Goal: Information Seeking & Learning: Learn about a topic

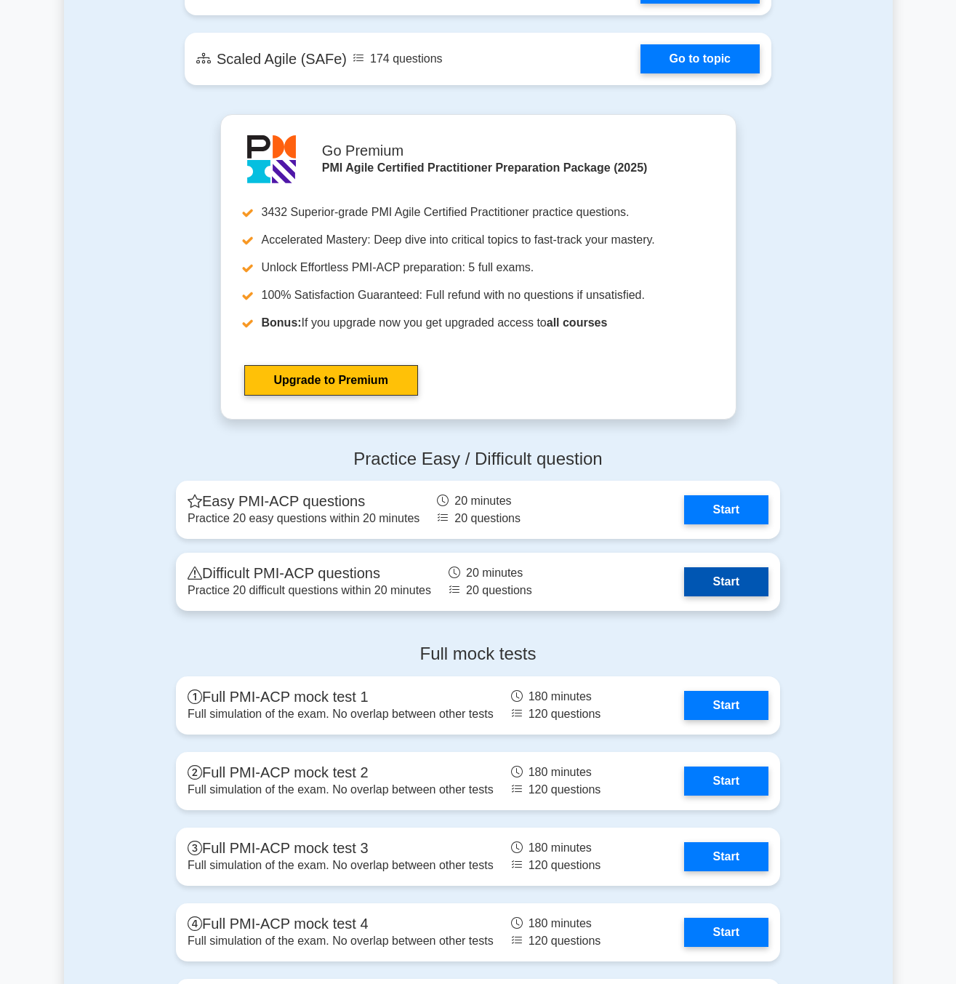
scroll to position [2981, 0]
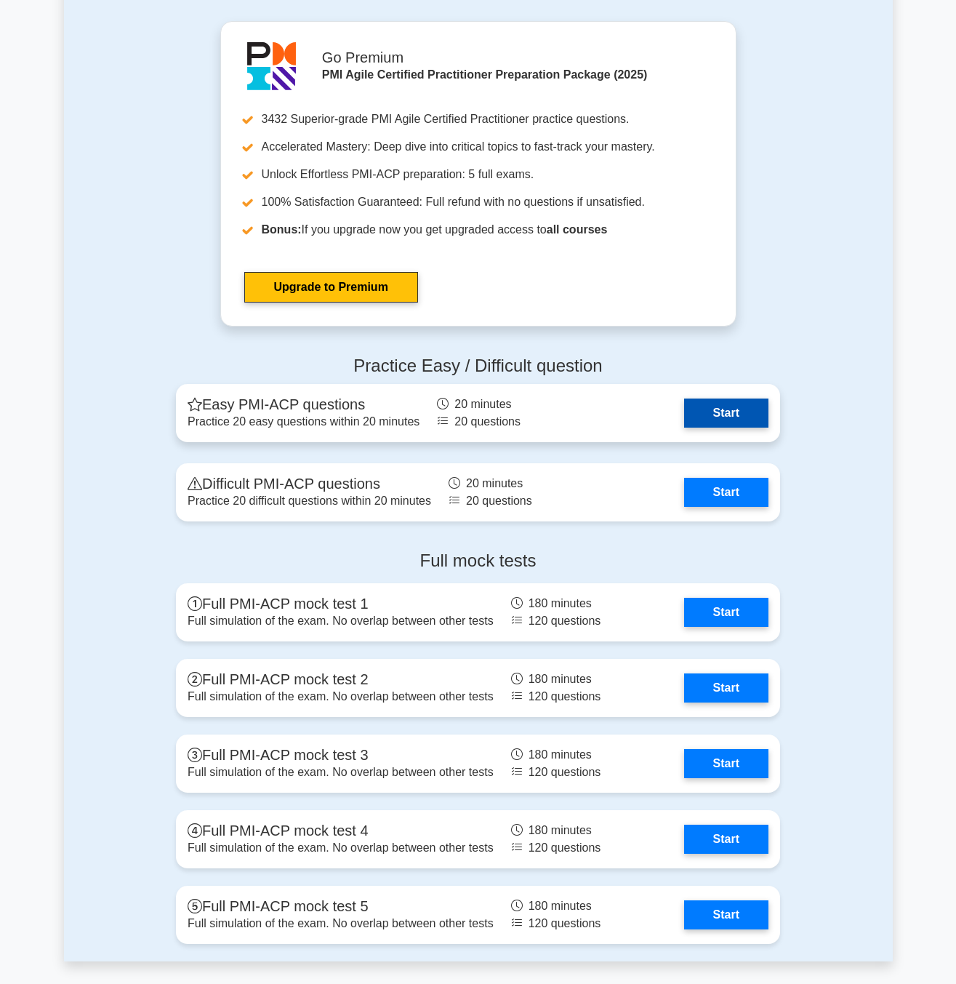
click at [705, 398] on link "Start" at bounding box center [726, 412] width 84 height 29
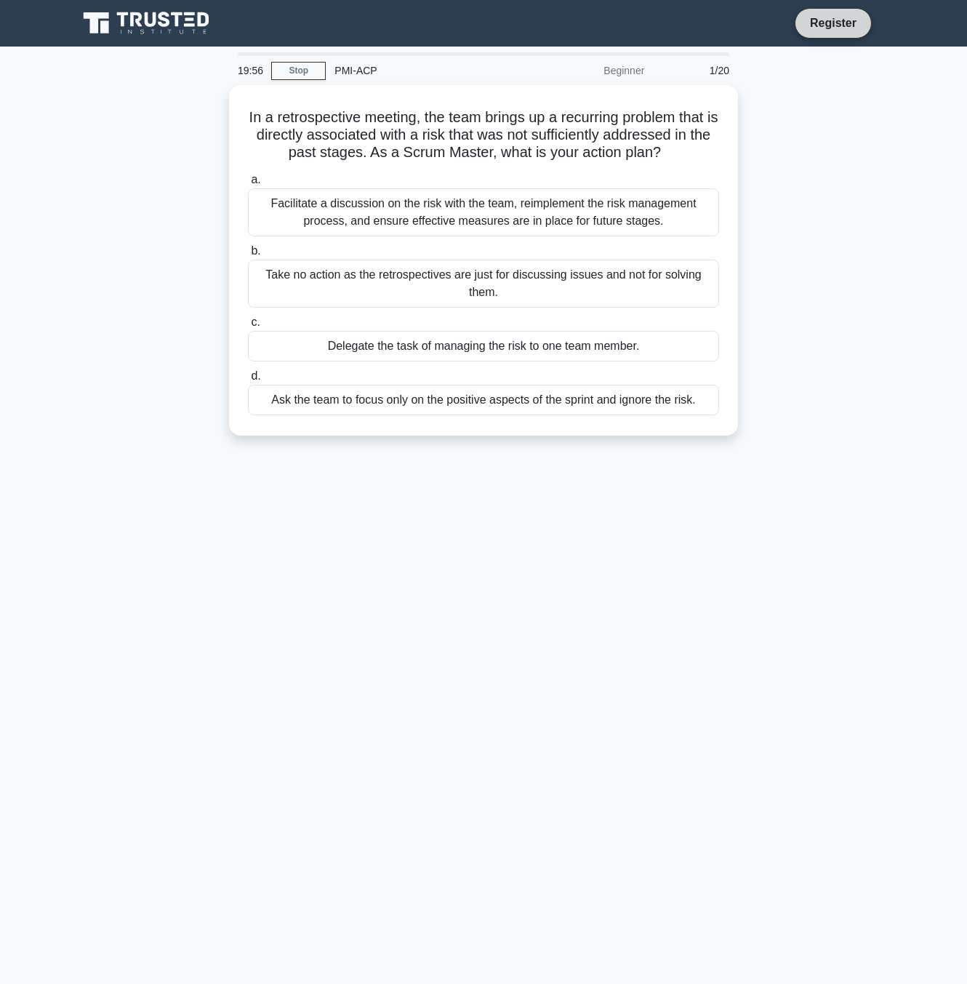
click at [833, 31] on link "Register" at bounding box center [833, 23] width 64 height 18
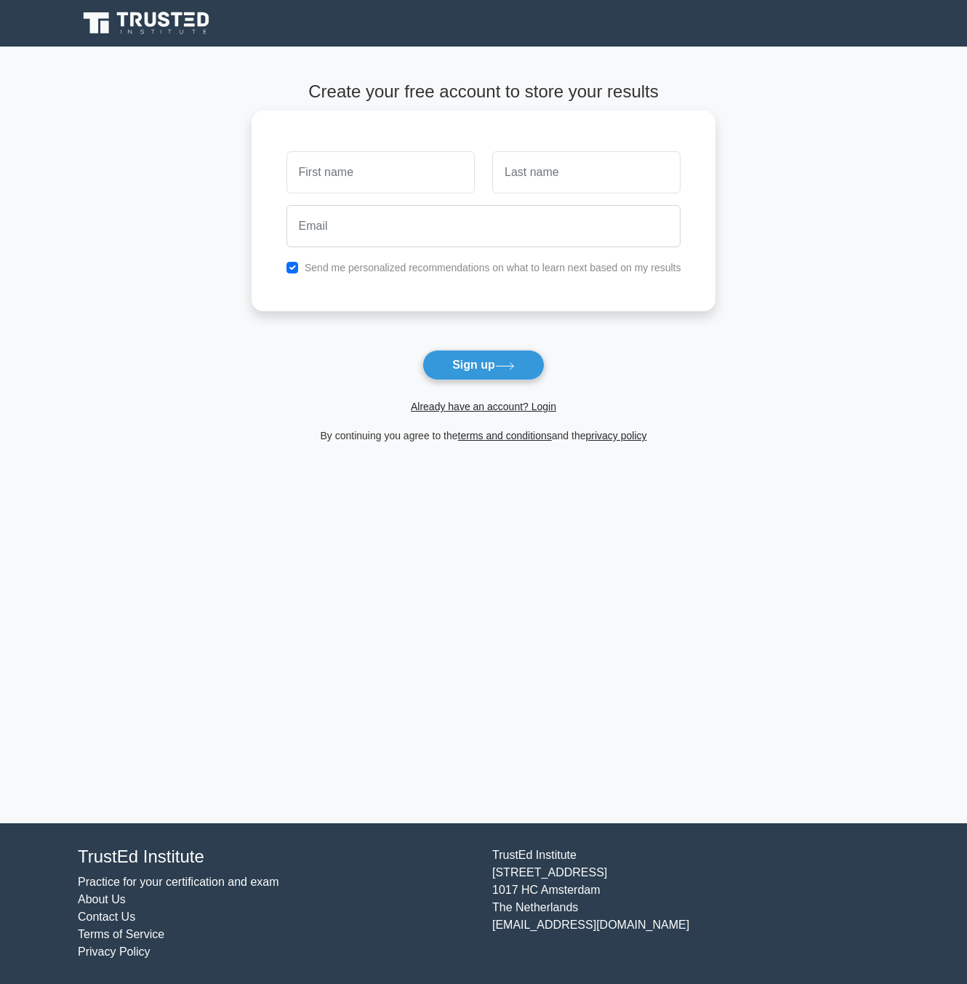
click at [342, 190] on input "text" at bounding box center [380, 172] width 188 height 42
type input "[PERSON_NAME]"
click at [578, 181] on input "text" at bounding box center [586, 172] width 188 height 42
type input "Tkaczyk"
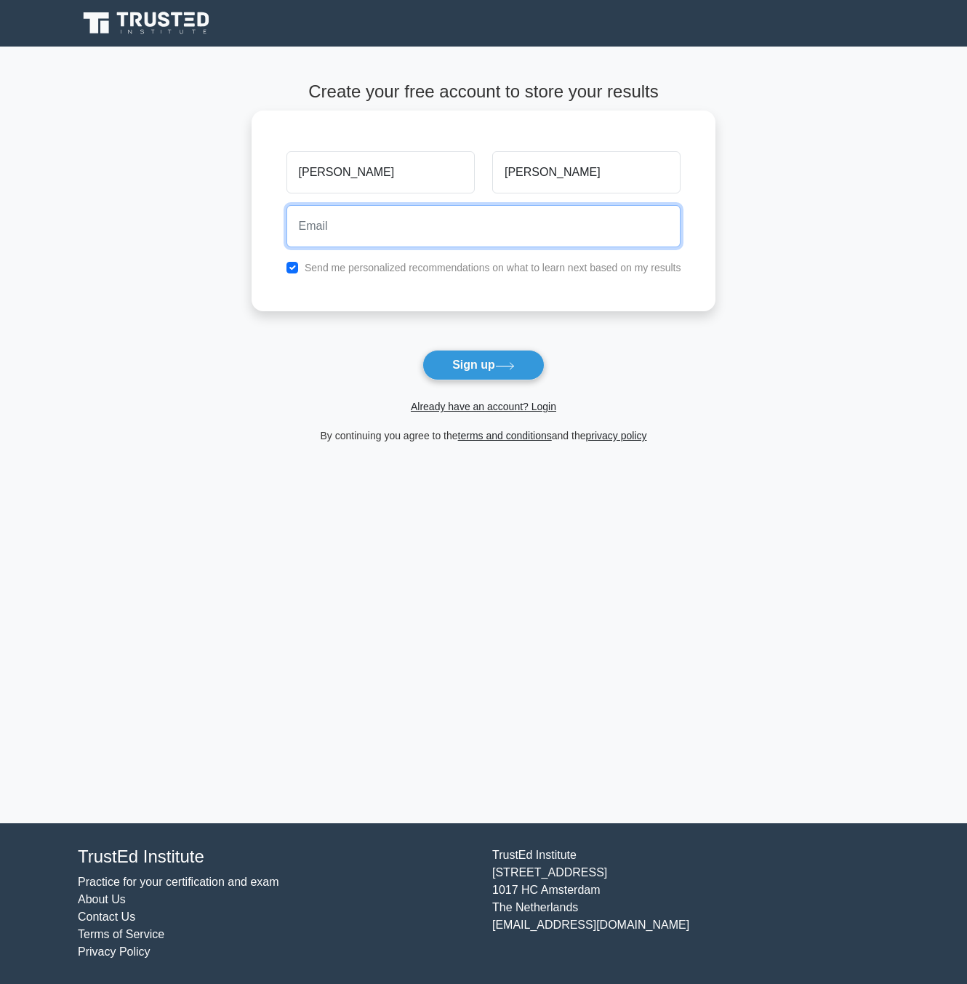
click at [496, 223] on input "email" at bounding box center [483, 226] width 395 height 42
type input "yves@tkaczyk.net"
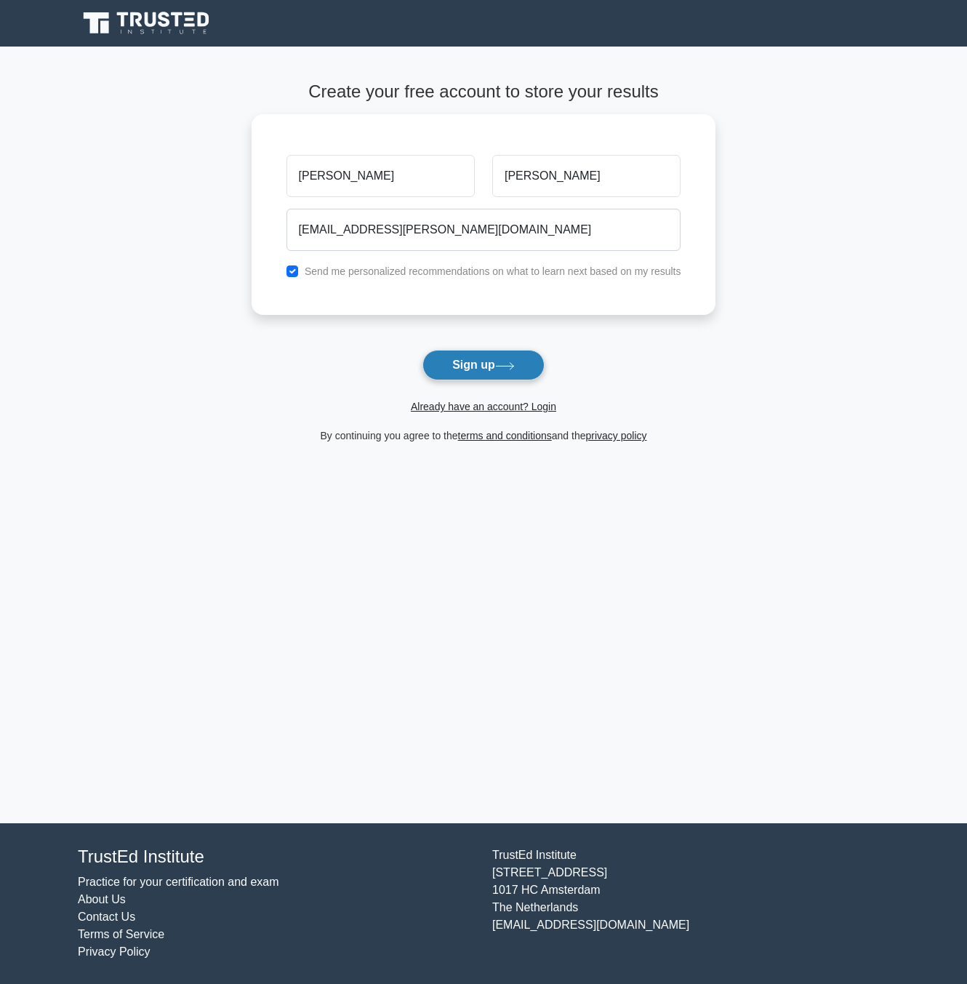
click at [458, 366] on button "Sign up" at bounding box center [483, 365] width 122 height 31
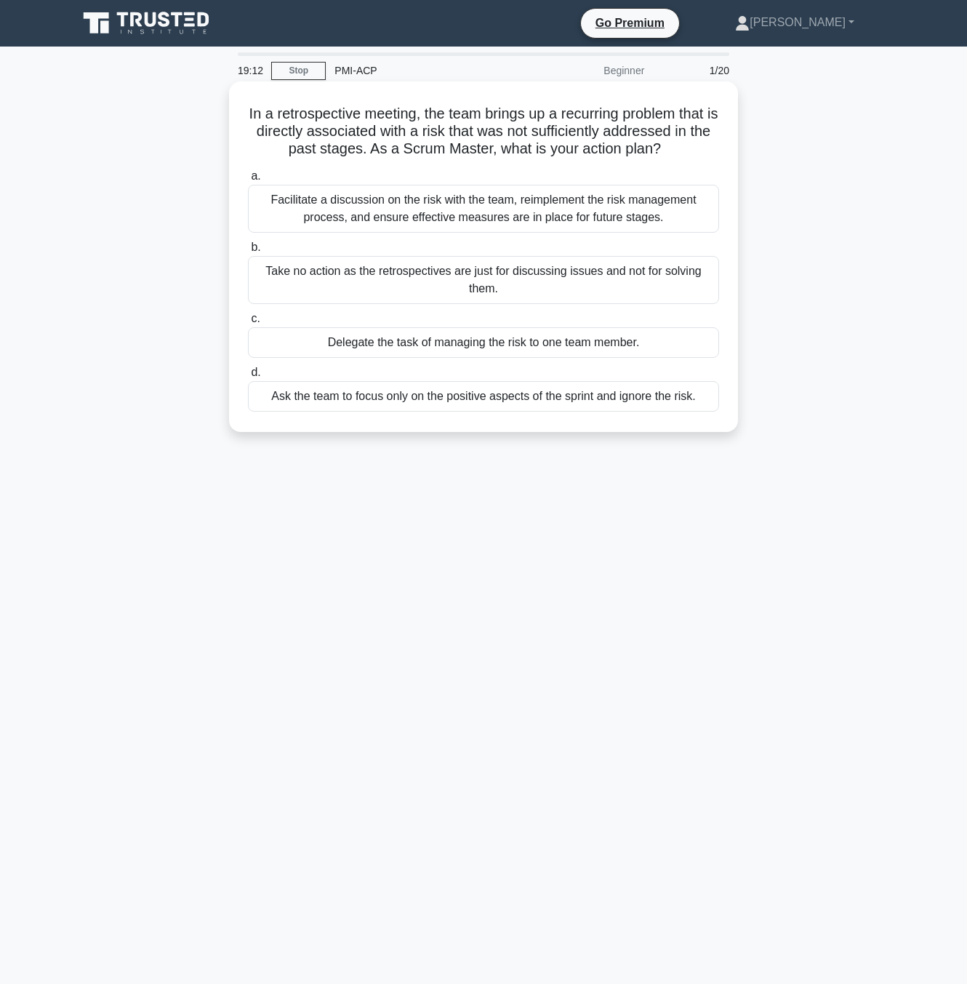
click at [422, 212] on div "Facilitate a discussion on the risk with the team, reimplement the risk managem…" at bounding box center [483, 209] width 471 height 48
click at [248, 181] on input "a. Facilitate a discussion on the risk with the team, reimplement the risk mana…" at bounding box center [248, 176] width 0 height 9
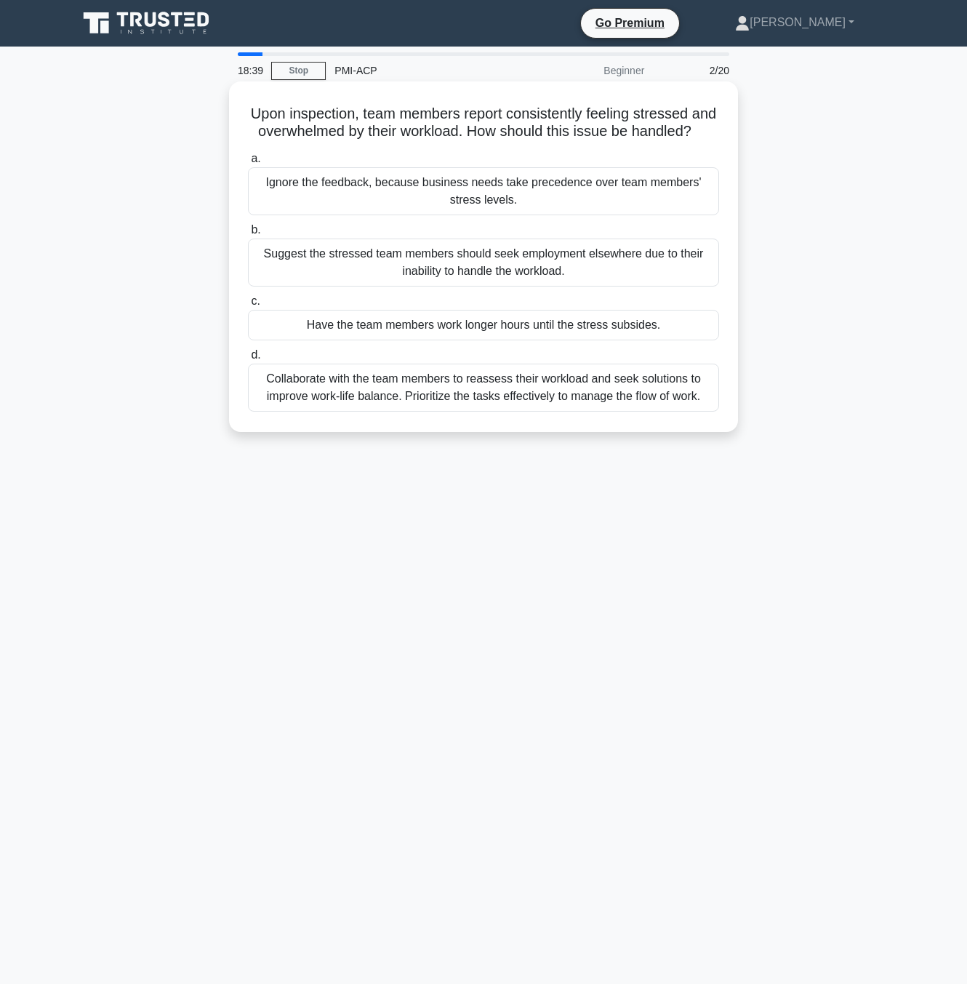
click at [596, 412] on div "Collaborate with the team members to reassess their workload and seek solutions…" at bounding box center [483, 388] width 471 height 48
click at [248, 360] on input "d. Collaborate with the team members to reassess their workload and seek soluti…" at bounding box center [248, 354] width 0 height 9
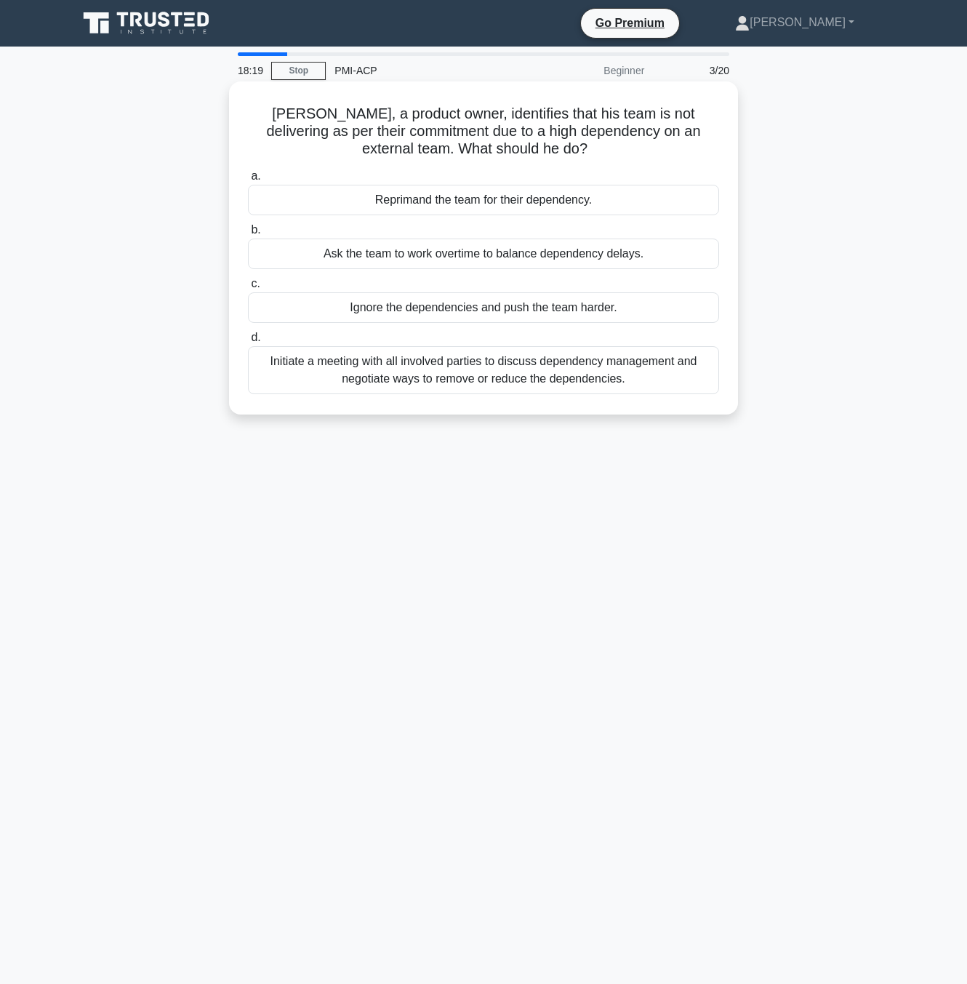
click at [687, 372] on div "Initiate a meeting with all involved parties to discuss dependency management a…" at bounding box center [483, 370] width 471 height 48
click at [248, 342] on input "d. Initiate a meeting with all involved parties to discuss dependency managemen…" at bounding box center [248, 337] width 0 height 9
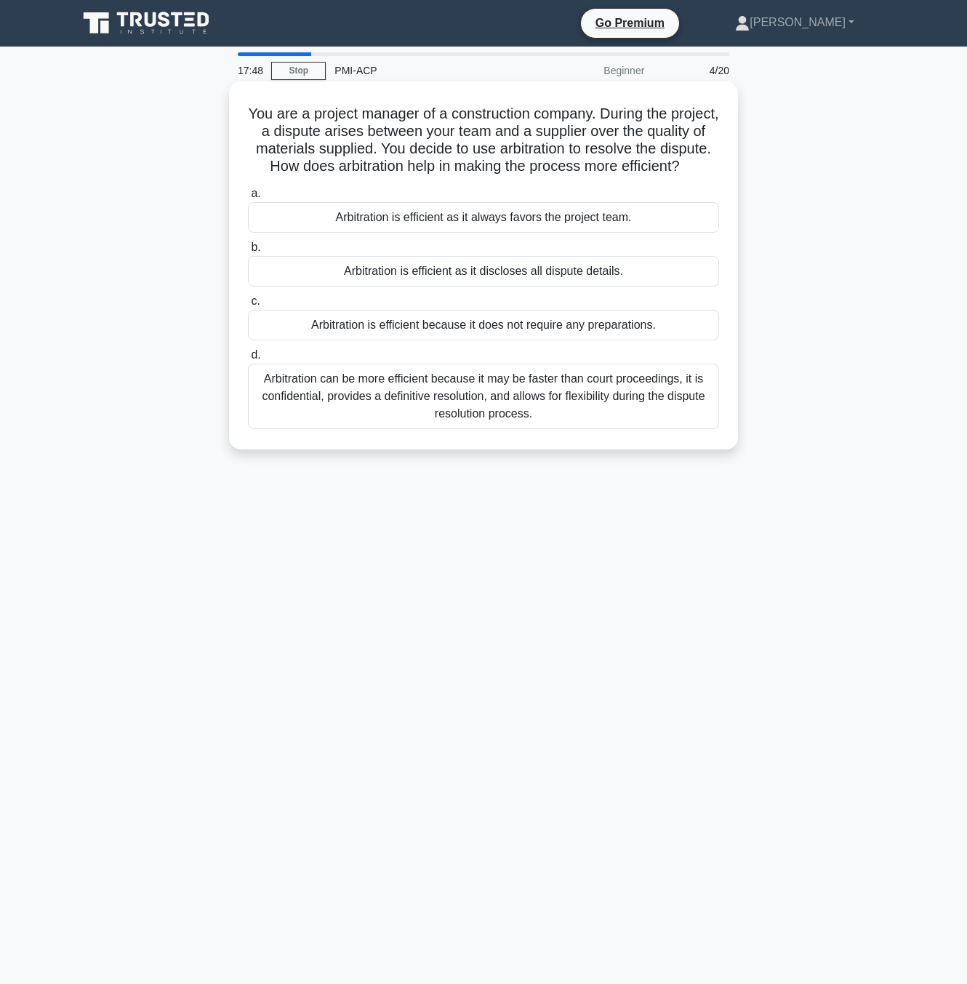
click at [662, 429] on div "Arbitration can be more efficient because it may be faster than court proceedin…" at bounding box center [483, 396] width 471 height 65
click at [248, 360] on input "d. Arbitration can be more efficient because it may be faster than court procee…" at bounding box center [248, 354] width 0 height 9
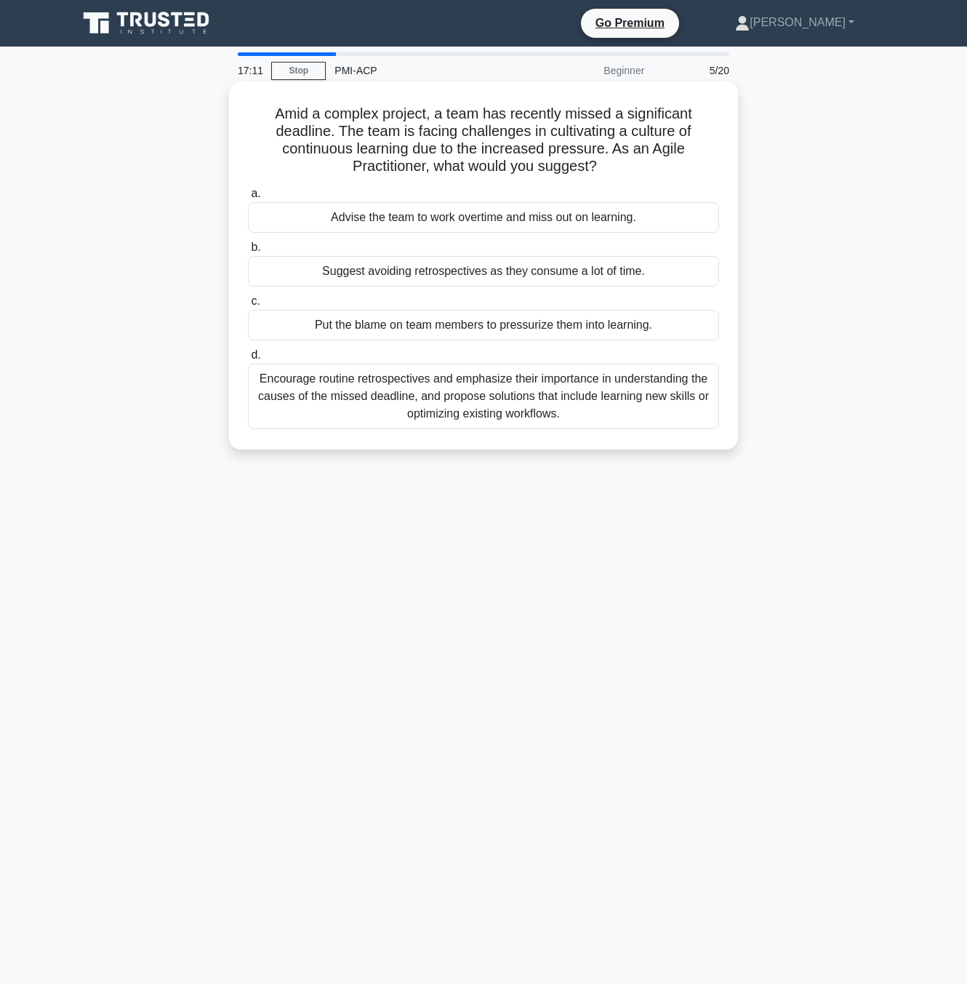
click at [651, 420] on div "Encourage routine retrospectives and emphasize their importance in understandin…" at bounding box center [483, 396] width 471 height 65
click at [248, 360] on input "d. Encourage routine retrospectives and emphasize their importance in understan…" at bounding box center [248, 354] width 0 height 9
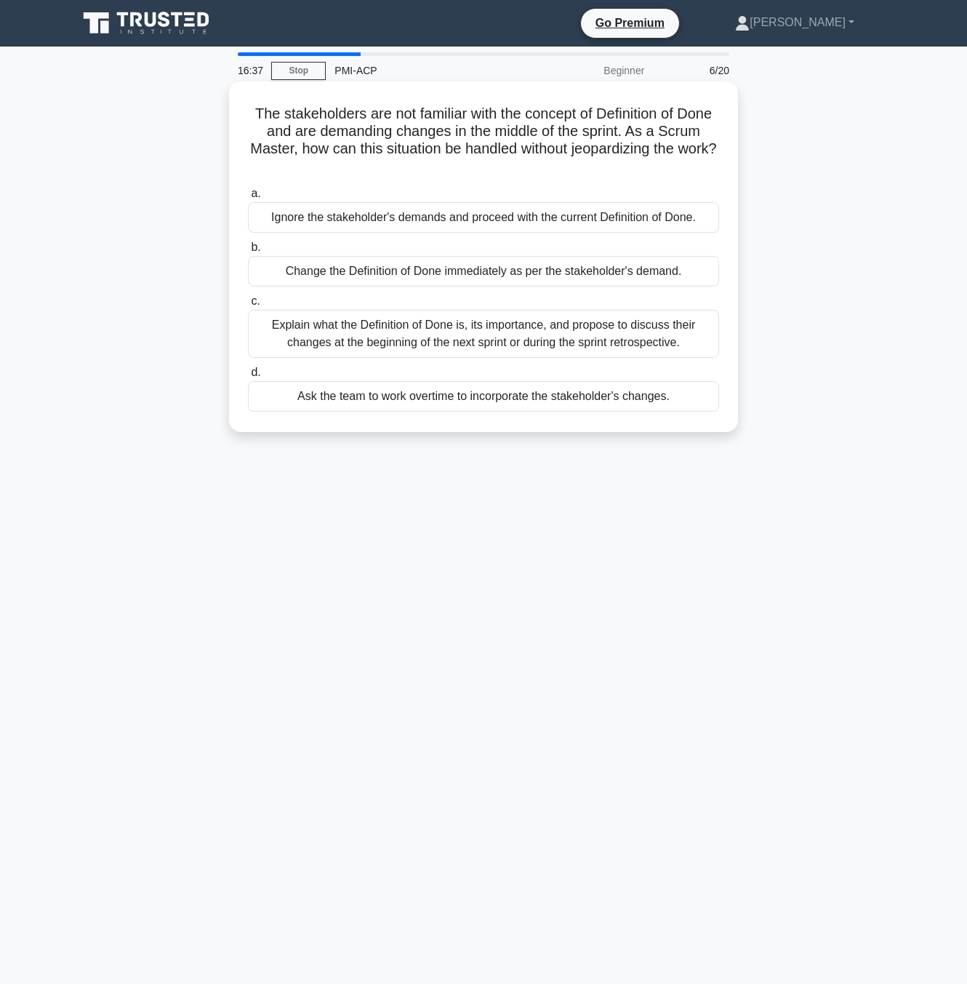
click at [688, 342] on div "Explain what the Definition of Done is, its importance, and propose to discuss …" at bounding box center [483, 334] width 471 height 48
click at [248, 306] on input "c. Explain what the Definition of Done is, its importance, and propose to discu…" at bounding box center [248, 301] width 0 height 9
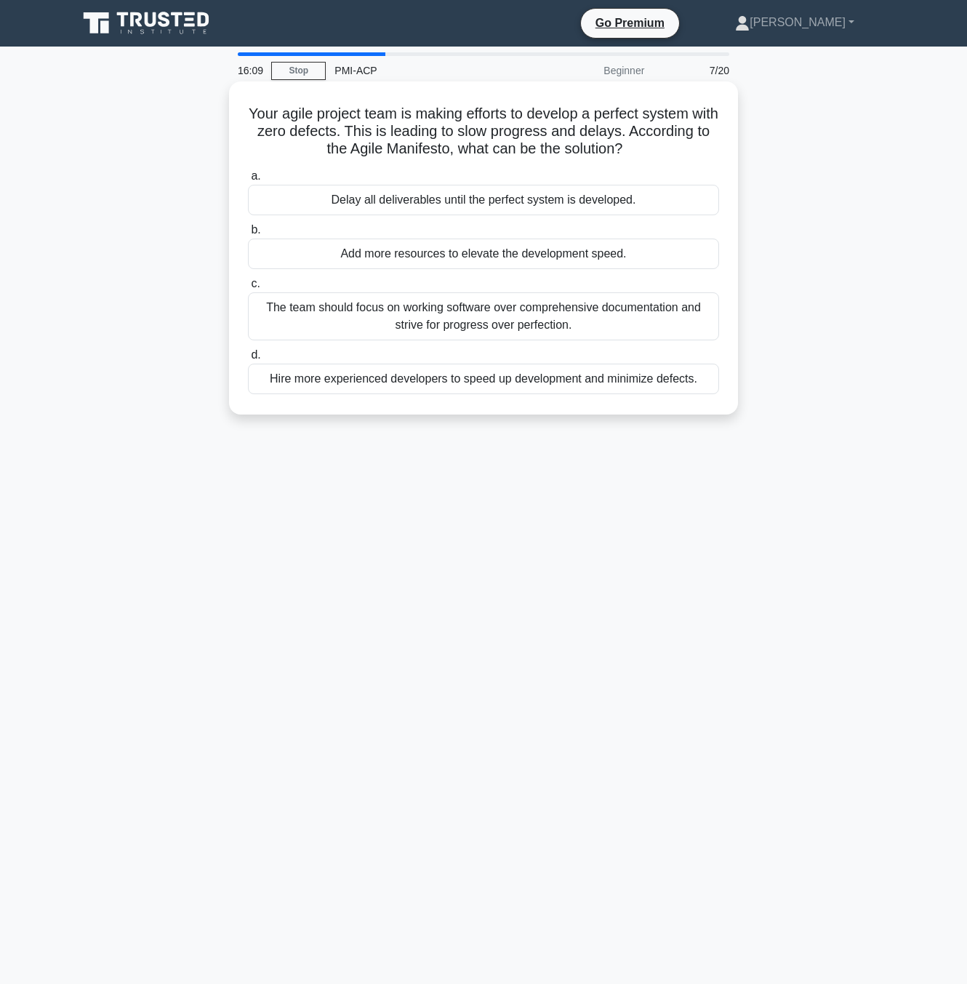
click at [637, 318] on div "The team should focus on working software over comprehensive documentation and …" at bounding box center [483, 316] width 471 height 48
click at [248, 289] on input "c. The team should focus on working software over comprehensive documentation a…" at bounding box center [248, 283] width 0 height 9
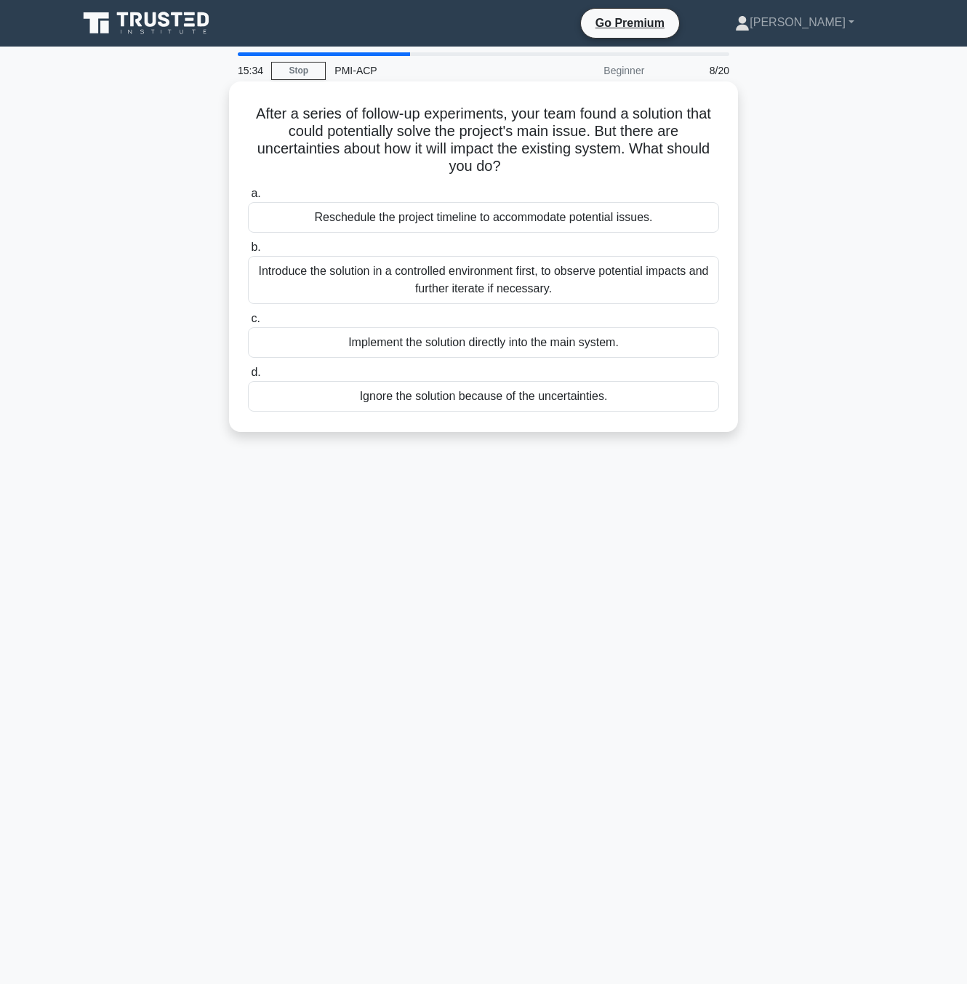
click at [611, 281] on div "Introduce the solution in a controlled environment first, to observe potential …" at bounding box center [483, 280] width 471 height 48
click at [248, 252] on input "b. Introduce the solution in a controlled environment first, to observe potenti…" at bounding box center [248, 247] width 0 height 9
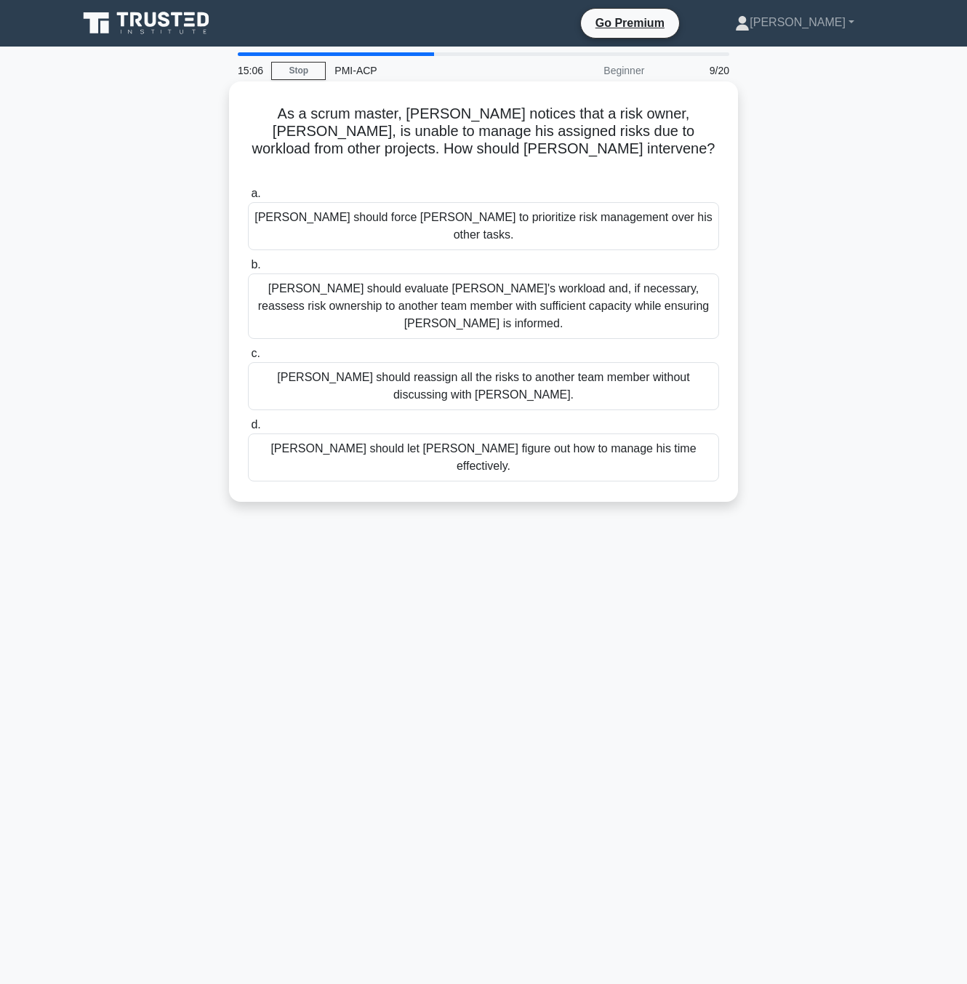
click at [689, 273] on div "Gary should evaluate Tim's workload and, if necessary, reassess risk ownership …" at bounding box center [483, 305] width 471 height 65
click at [248, 270] on input "b. Gary should evaluate Tim's workload and, if necessary, reassess risk ownersh…" at bounding box center [248, 264] width 0 height 9
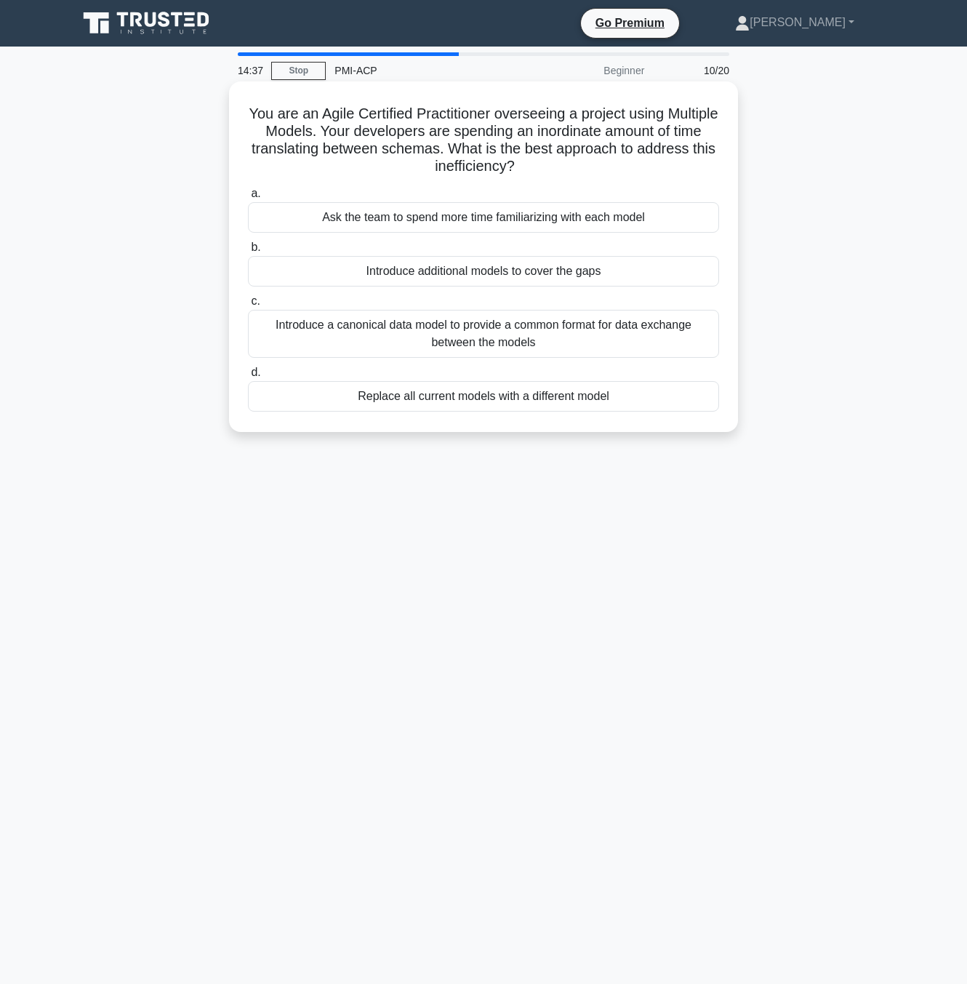
click at [432, 326] on div "Introduce a canonical data model to provide a common format for data exchange b…" at bounding box center [483, 334] width 471 height 48
click at [248, 306] on input "c. Introduce a canonical data model to provide a common format for data exchang…" at bounding box center [248, 301] width 0 height 9
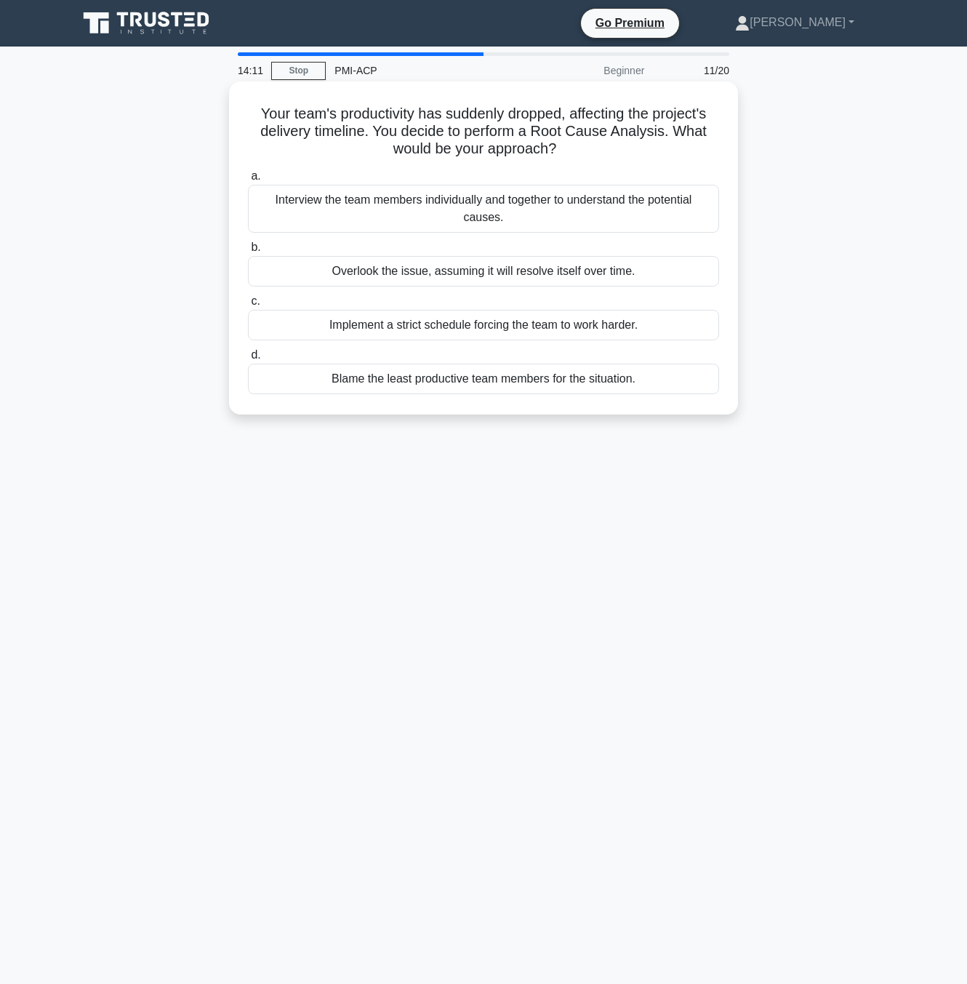
click at [669, 214] on div "Interview the team members individually and together to understand the potentia…" at bounding box center [483, 209] width 471 height 48
click at [248, 181] on input "a. Interview the team members individually and together to understand the poten…" at bounding box center [248, 176] width 0 height 9
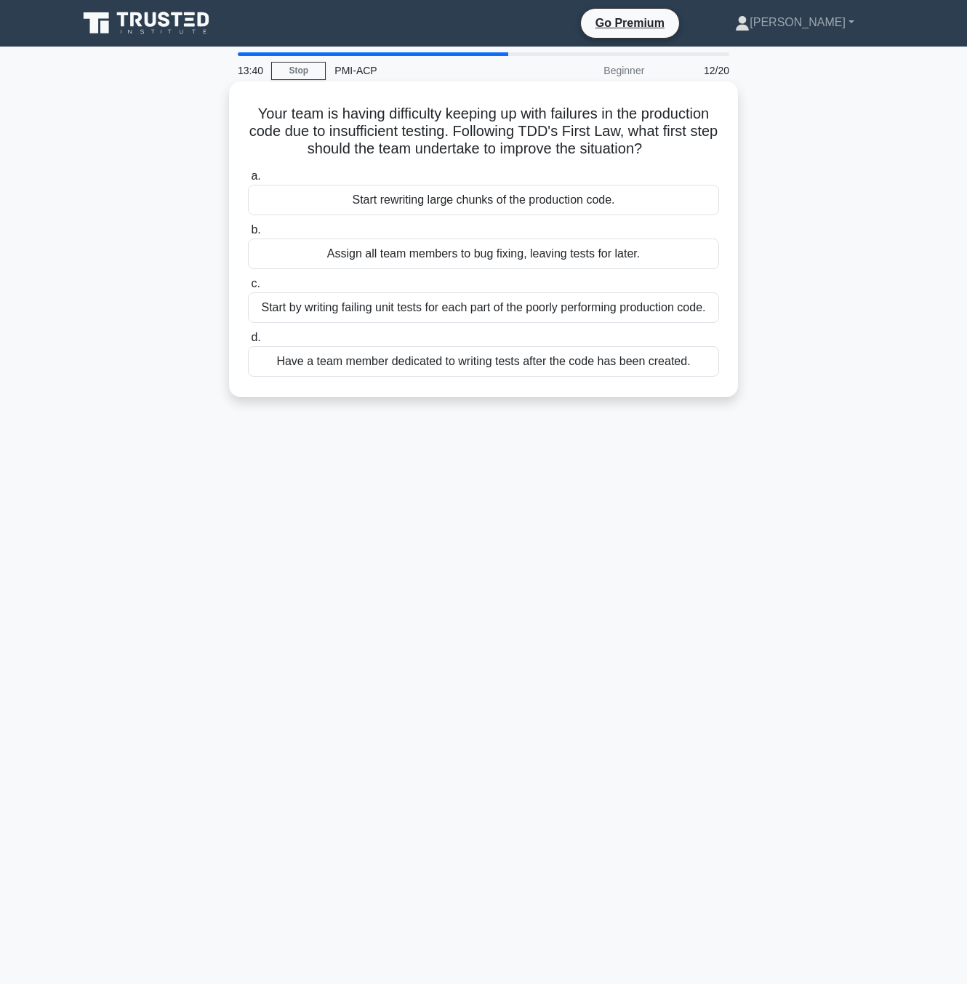
click at [683, 308] on div "Start by writing failing unit tests for each part of the poorly performing prod…" at bounding box center [483, 307] width 471 height 31
click at [248, 289] on input "c. Start by writing failing unit tests for each part of the poorly performing p…" at bounding box center [248, 283] width 0 height 9
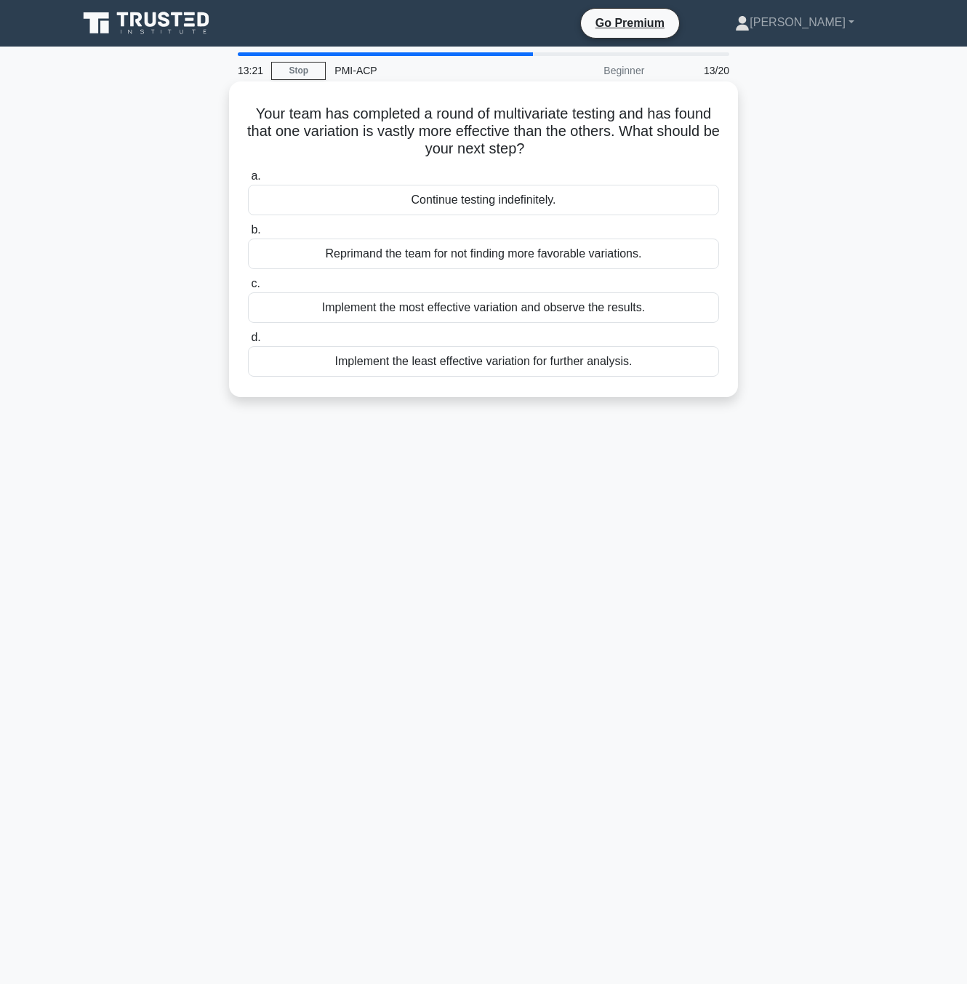
click at [491, 308] on div "Implement the most effective variation and observe the results." at bounding box center [483, 307] width 471 height 31
click at [248, 289] on input "c. Implement the most effective variation and observe the results." at bounding box center [248, 283] width 0 height 9
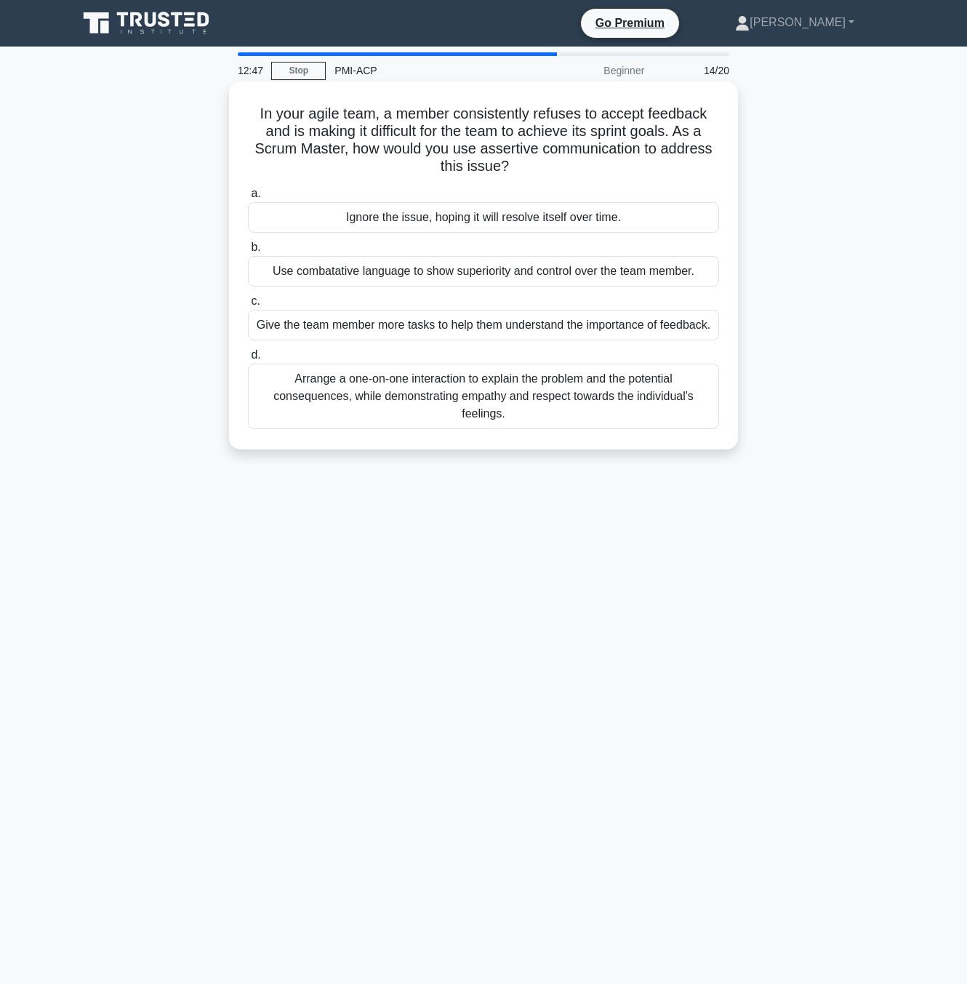
click at [456, 406] on div "Arrange a one-on-one interaction to explain the problem and the potential conse…" at bounding box center [483, 396] width 471 height 65
click at [248, 360] on input "d. Arrange a one-on-one interaction to explain the problem and the potential co…" at bounding box center [248, 354] width 0 height 9
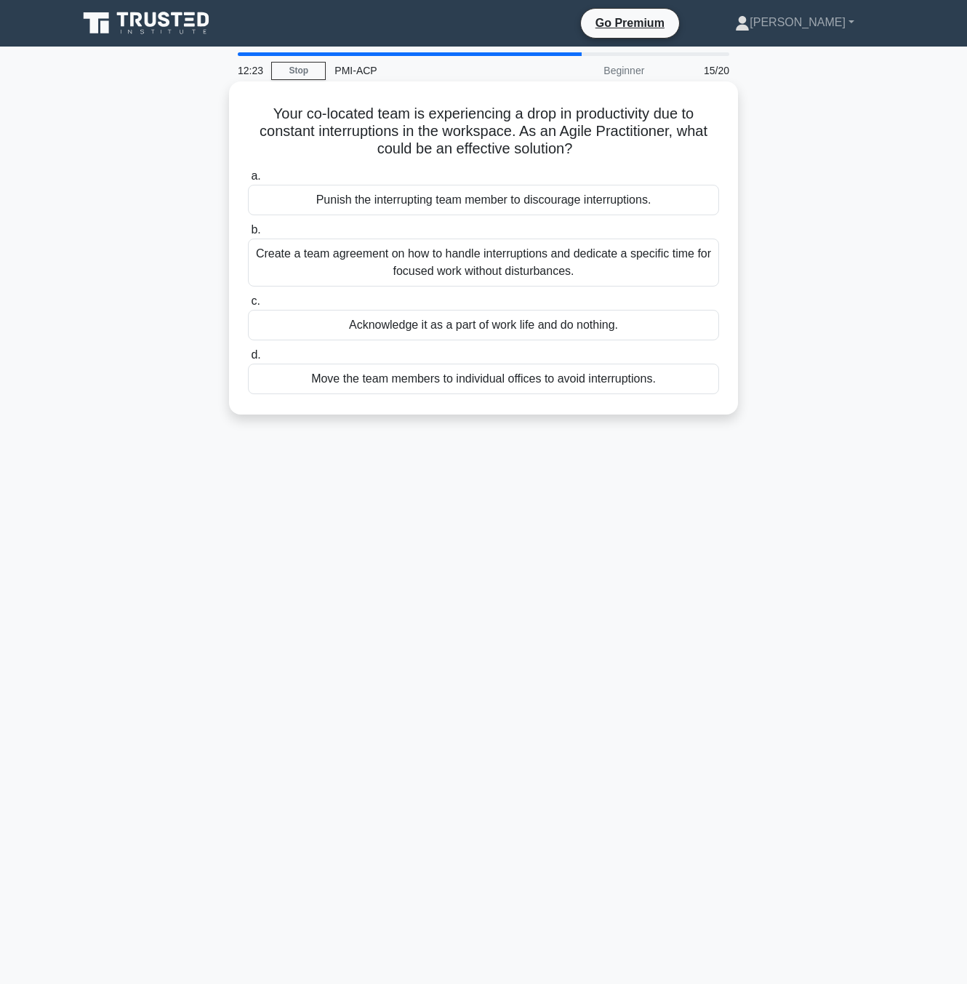
click at [662, 271] on div "Create a team agreement on how to handle interruptions and dedicate a specific …" at bounding box center [483, 262] width 471 height 48
click at [248, 235] on input "b. Create a team agreement on how to handle interruptions and dedicate a specif…" at bounding box center [248, 229] width 0 height 9
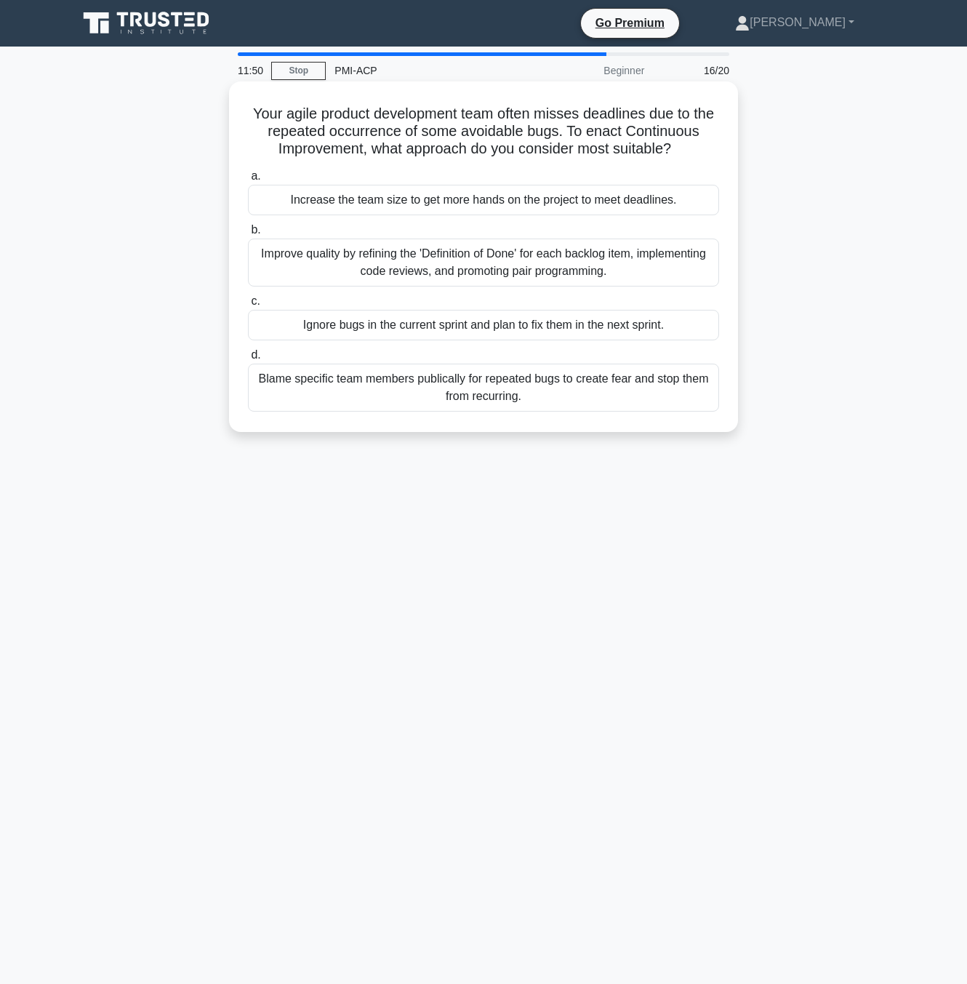
click at [593, 270] on div "Improve quality by refining the 'Definition of Done' for each backlog item, imp…" at bounding box center [483, 262] width 471 height 48
click at [248, 235] on input "b. Improve quality by refining the 'Definition of Done' for each backlog item, …" at bounding box center [248, 229] width 0 height 9
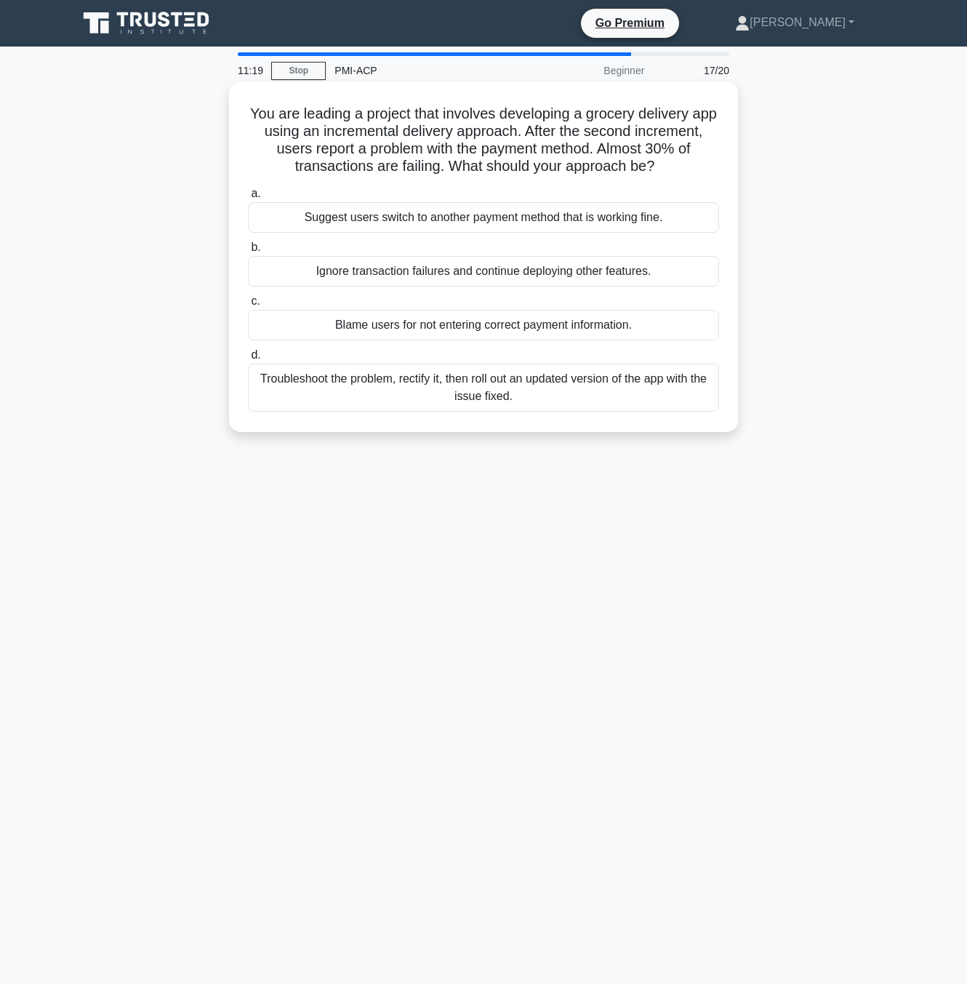
click at [499, 394] on div "Troubleshoot the problem, rectify it, then roll out an updated version of the a…" at bounding box center [483, 388] width 471 height 48
click at [248, 360] on input "d. Troubleshoot the problem, rectify it, then roll out an updated version of th…" at bounding box center [248, 354] width 0 height 9
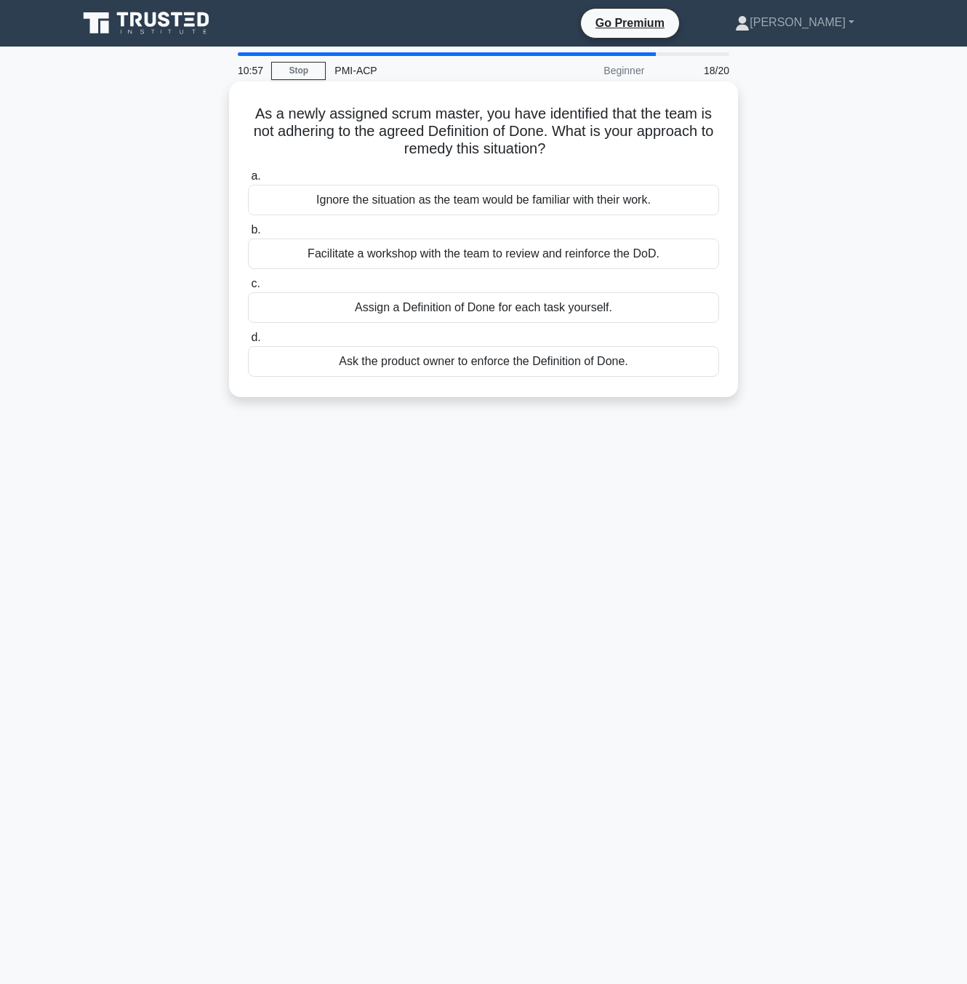
click at [665, 255] on div "Facilitate a workshop with the team to review and reinforce the DoD." at bounding box center [483, 253] width 471 height 31
click at [248, 235] on input "b. Facilitate a workshop with the team to review and reinforce the DoD." at bounding box center [248, 229] width 0 height 9
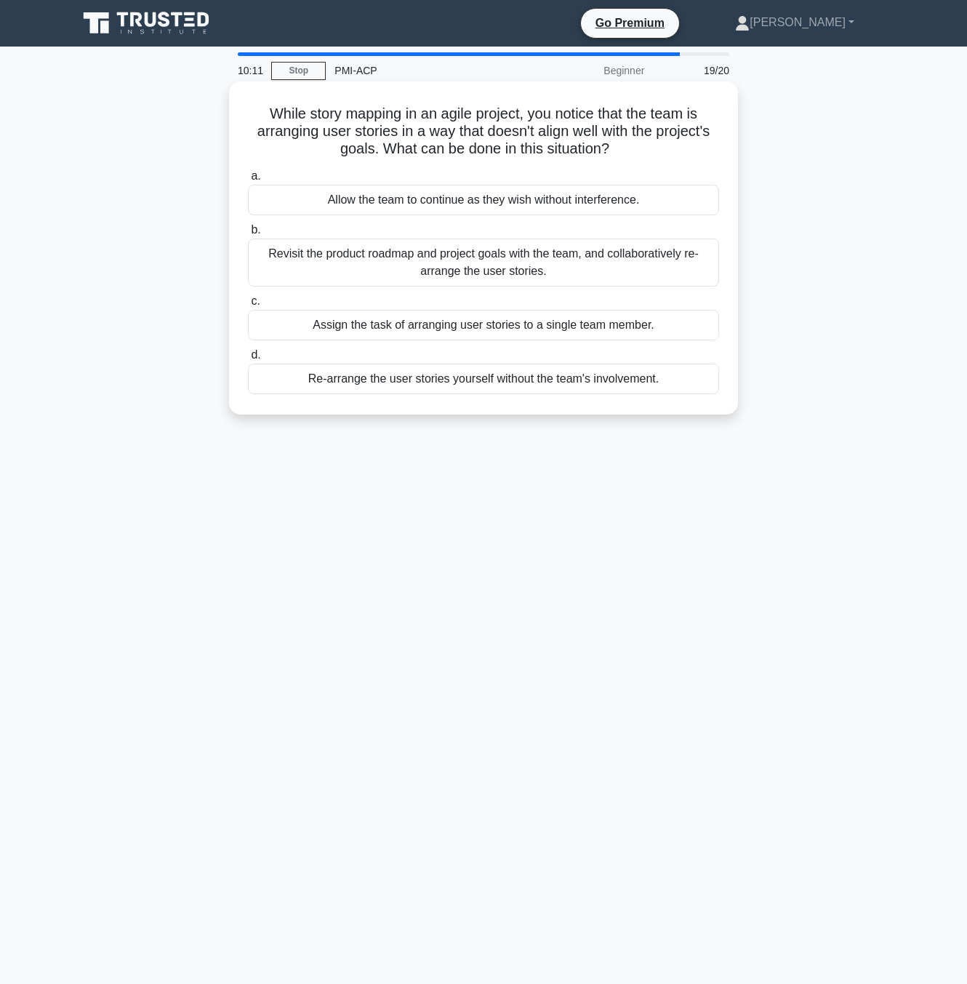
click at [642, 264] on div "Revisit the product roadmap and project goals with the team, and collaborativel…" at bounding box center [483, 262] width 471 height 48
click at [248, 235] on input "b. Revisit the product roadmap and project goals with the team, and collaborati…" at bounding box center [248, 229] width 0 height 9
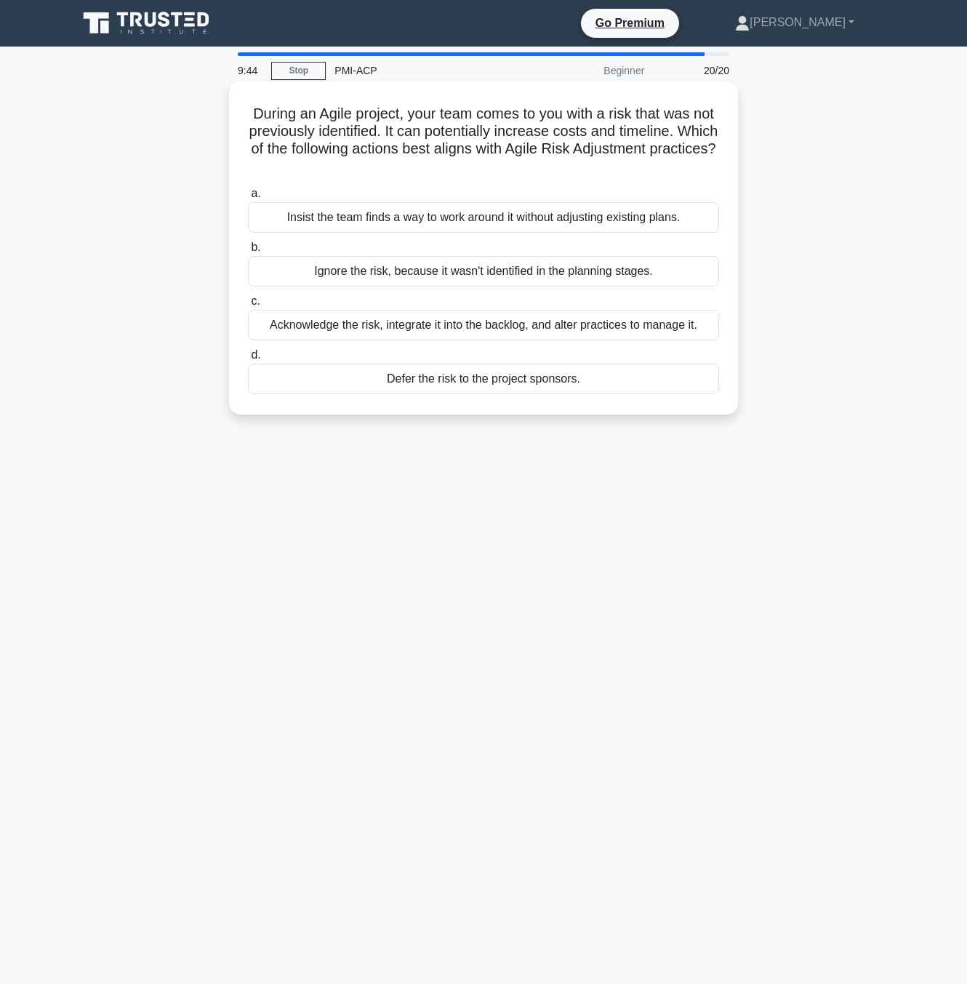
click at [657, 328] on div "Acknowledge the risk, integrate it into the backlog, and alter practices to man…" at bounding box center [483, 325] width 471 height 31
click at [248, 306] on input "c. Acknowledge the risk, integrate it into the backlog, and alter practices to …" at bounding box center [248, 301] width 0 height 9
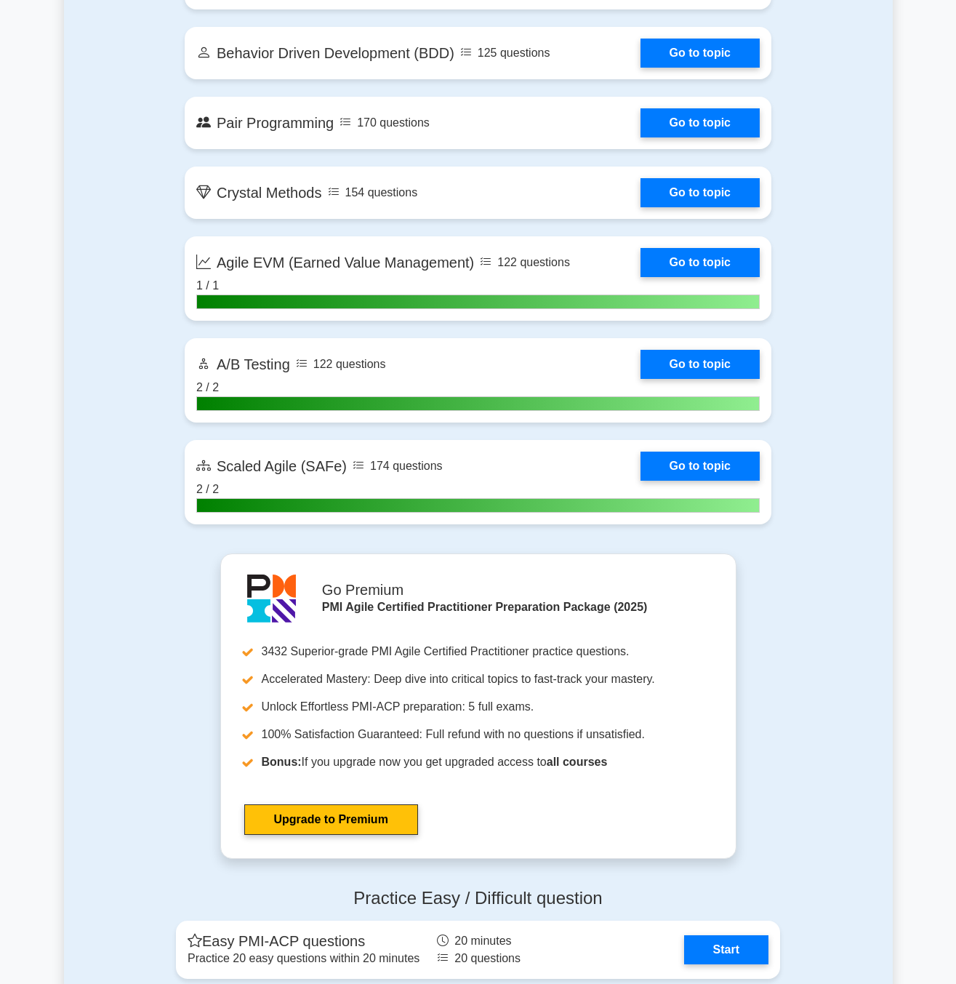
scroll to position [2981, 0]
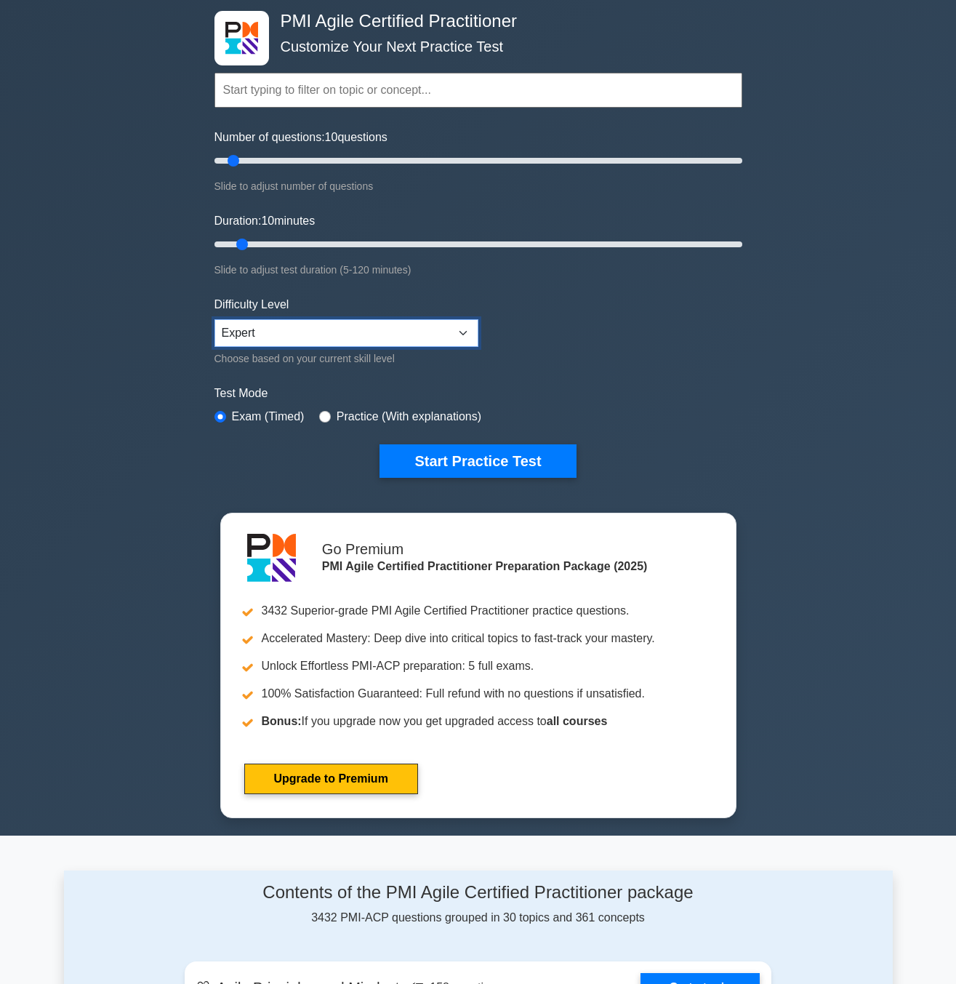
click at [266, 396] on form "Topics Agile Principles and Mindsets Effective Stakeholder Engagement Value-Dri…" at bounding box center [478, 252] width 528 height 449
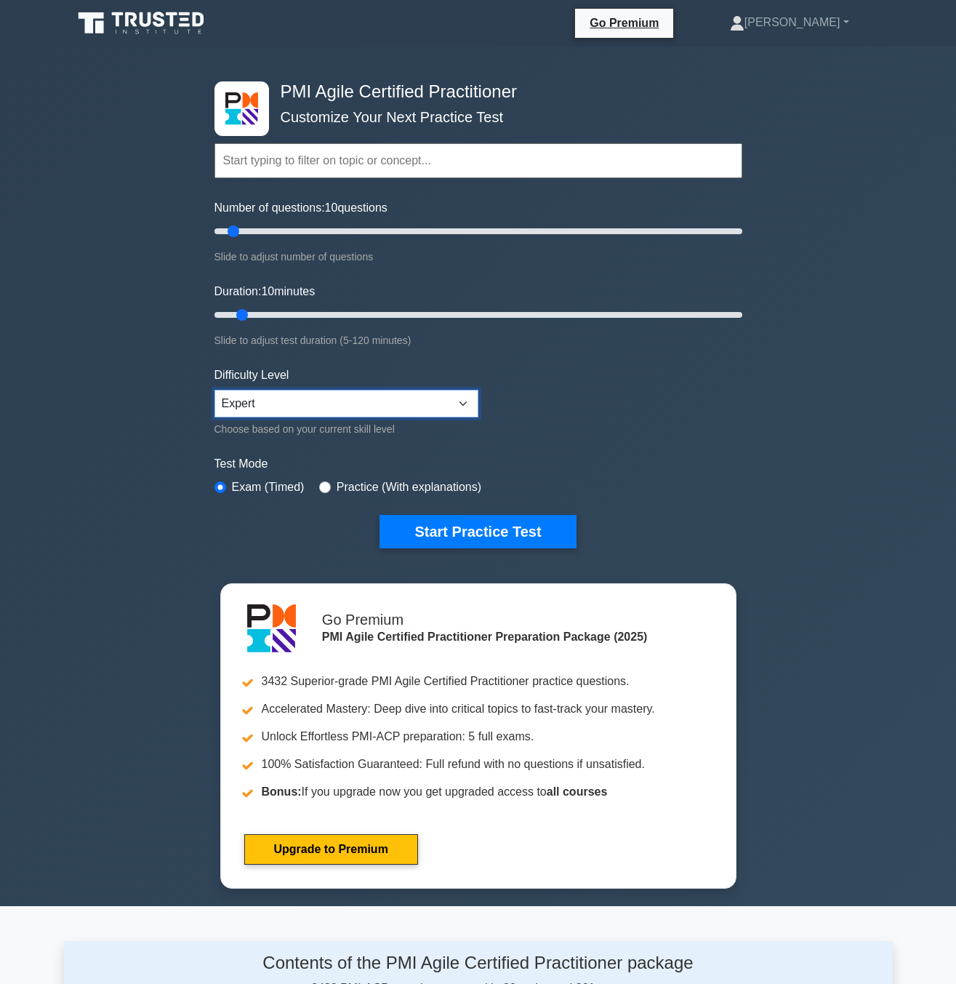
click at [252, 398] on select "Beginner Intermediate Expert" at bounding box center [346, 404] width 264 height 28
click at [252, 397] on select "Beginner Intermediate Expert" at bounding box center [346, 404] width 264 height 28
click at [470, 524] on button "Start Practice Test" at bounding box center [478, 531] width 196 height 33
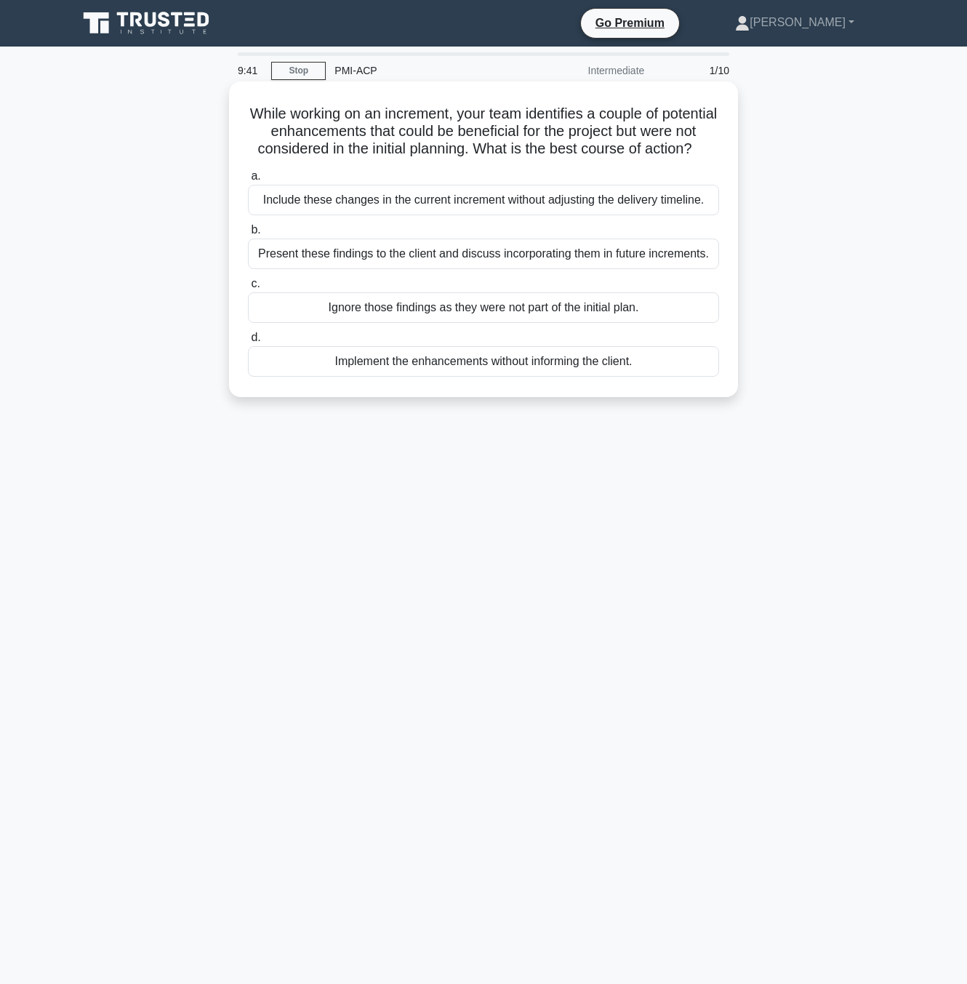
click at [465, 269] on div "Present these findings to the client and discuss incorporating them in future i…" at bounding box center [483, 253] width 471 height 31
click at [248, 235] on input "b. Present these findings to the client and discuss incorporating them in futur…" at bounding box center [248, 229] width 0 height 9
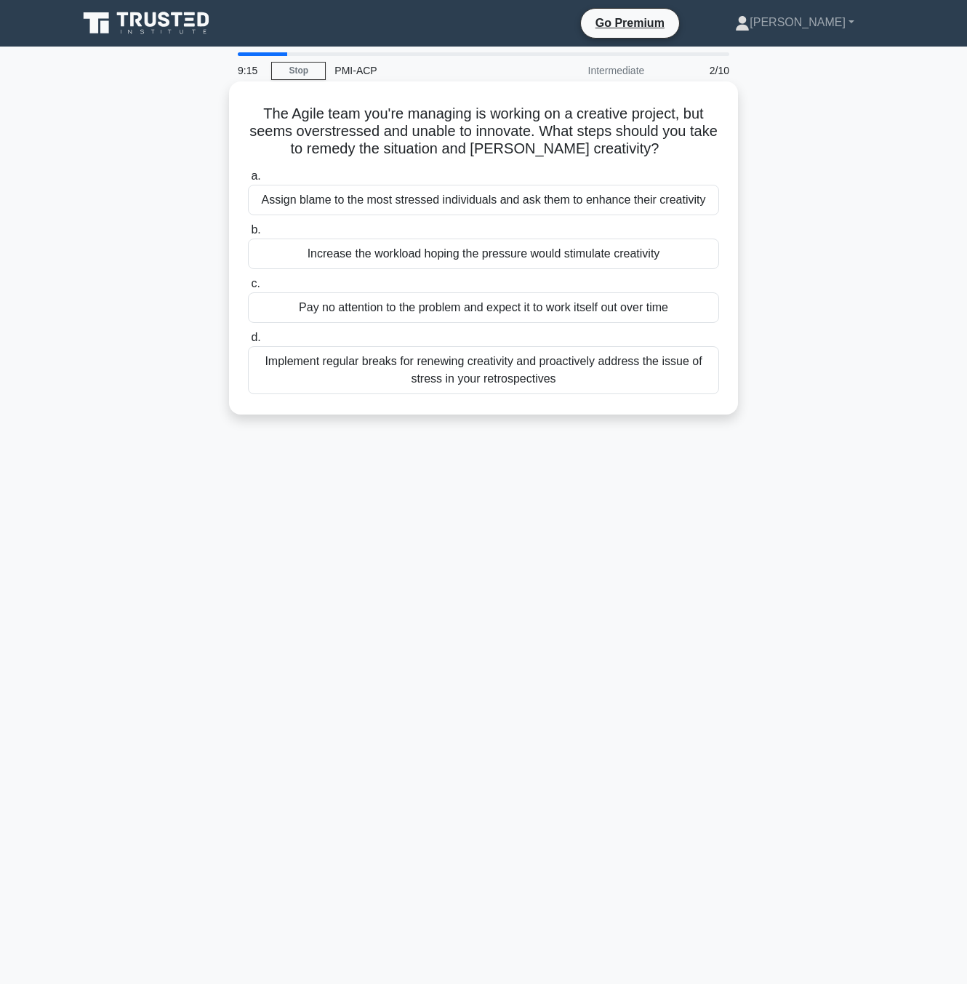
click at [574, 375] on div "Implement regular breaks for renewing creativity and proactively address the is…" at bounding box center [483, 370] width 471 height 48
click at [248, 342] on input "d. Implement regular breaks for renewing creativity and proactively address the…" at bounding box center [248, 337] width 0 height 9
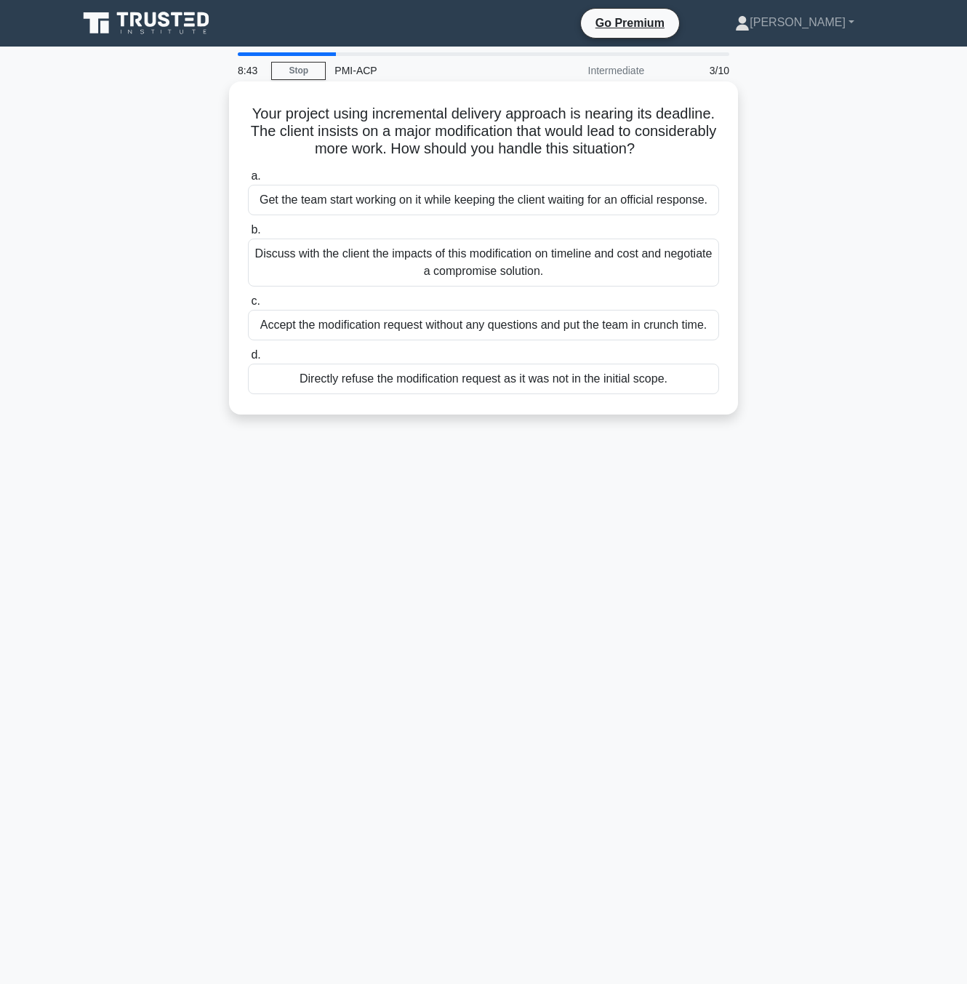
click at [634, 271] on div "Discuss with the client the impacts of this modification on timeline and cost a…" at bounding box center [483, 262] width 471 height 48
click at [248, 235] on input "b. Discuss with the client the impacts of this modification on timeline and cos…" at bounding box center [248, 229] width 0 height 9
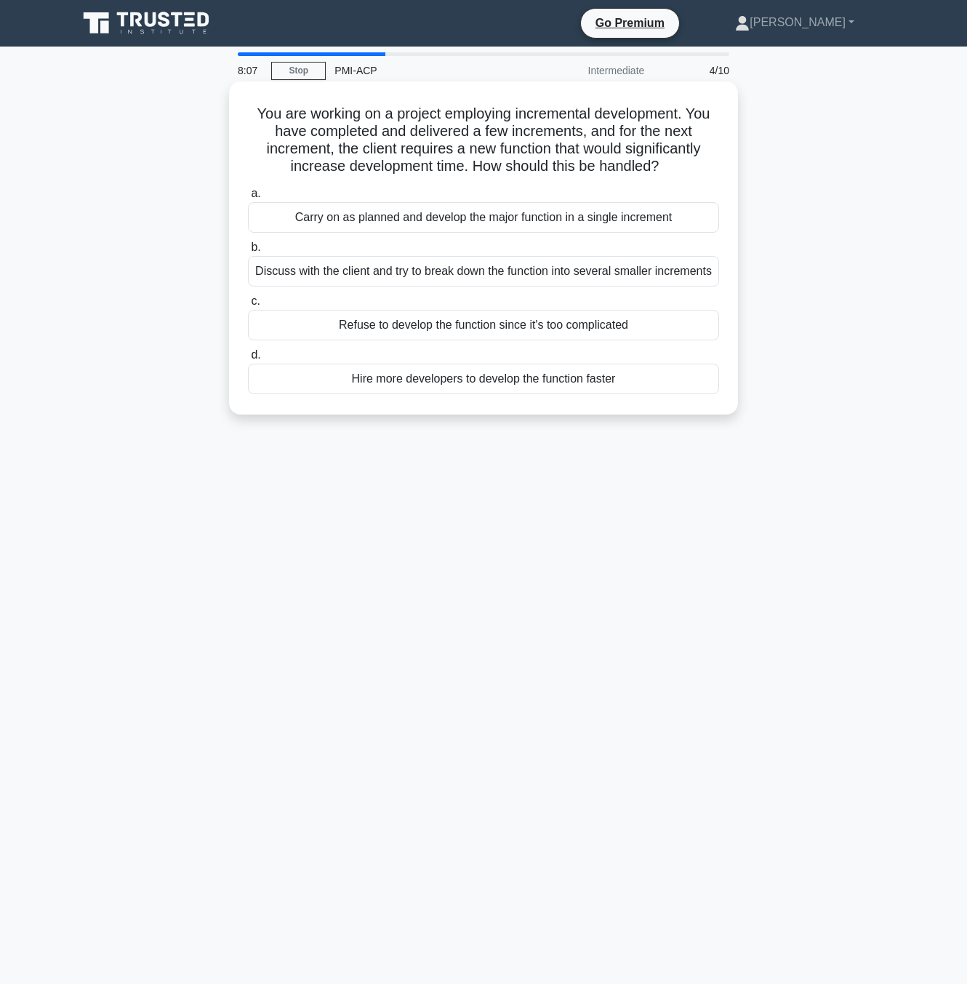
click at [408, 271] on div "Discuss with the client and try to break down the function into several smaller…" at bounding box center [483, 271] width 471 height 31
click at [248, 252] on input "b. Discuss with the client and try to break down the function into several smal…" at bounding box center [248, 247] width 0 height 9
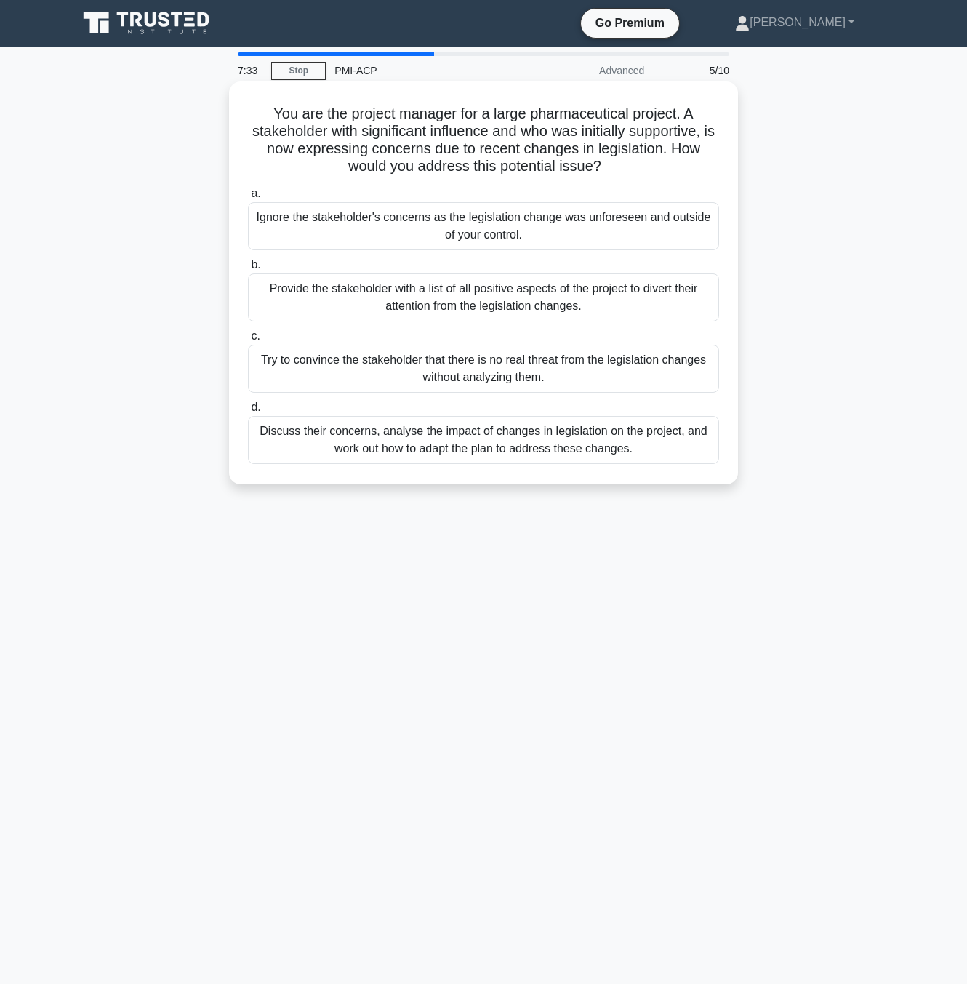
click at [662, 441] on div "Discuss their concerns, analyse the impact of changes in legislation on the pro…" at bounding box center [483, 440] width 471 height 48
click at [248, 412] on input "d. Discuss their concerns, analyse the impact of changes in legislation on the …" at bounding box center [248, 407] width 0 height 9
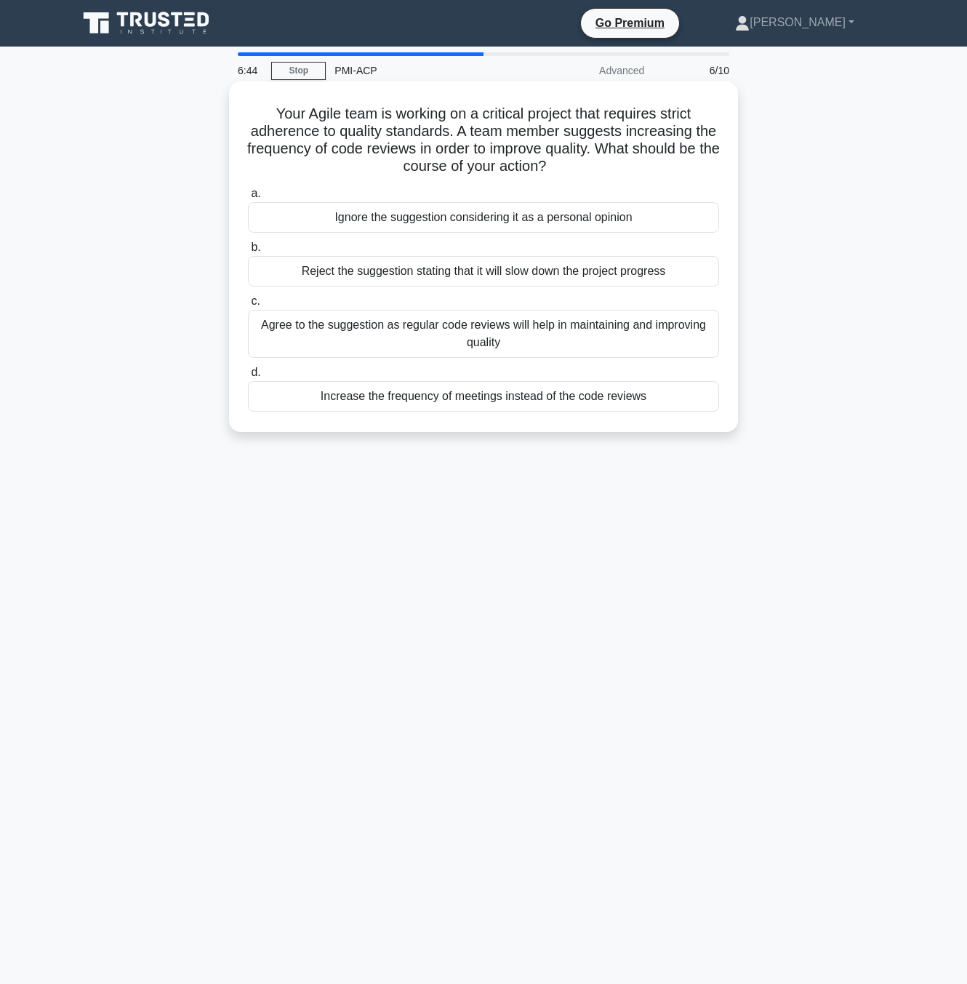
click at [622, 345] on div "Agree to the suggestion as regular code reviews will help in maintaining and im…" at bounding box center [483, 334] width 471 height 48
click at [248, 306] on input "c. Agree to the suggestion as regular code reviews will help in maintaining and…" at bounding box center [248, 301] width 0 height 9
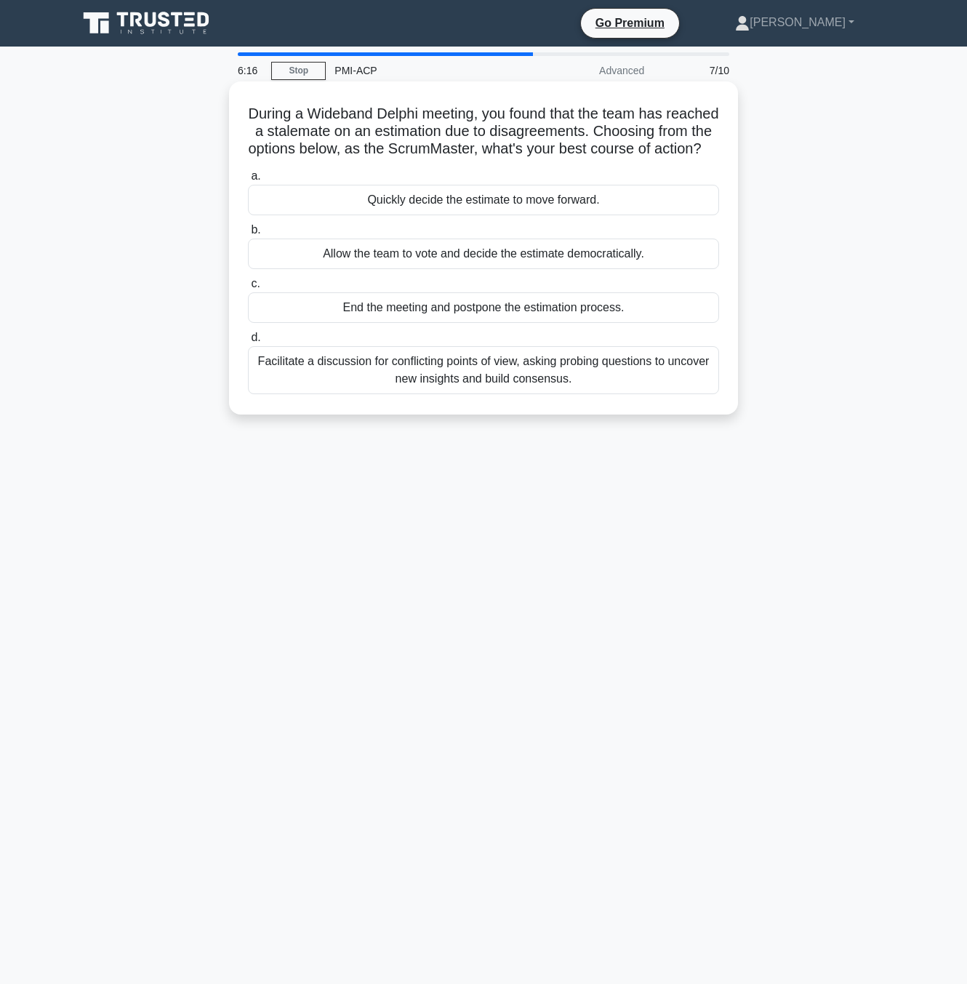
click at [657, 394] on div "Facilitate a discussion for conflicting points of view, asking probing question…" at bounding box center [483, 370] width 471 height 48
click at [248, 342] on input "d. Facilitate a discussion for conflicting points of view, asking probing quest…" at bounding box center [248, 337] width 0 height 9
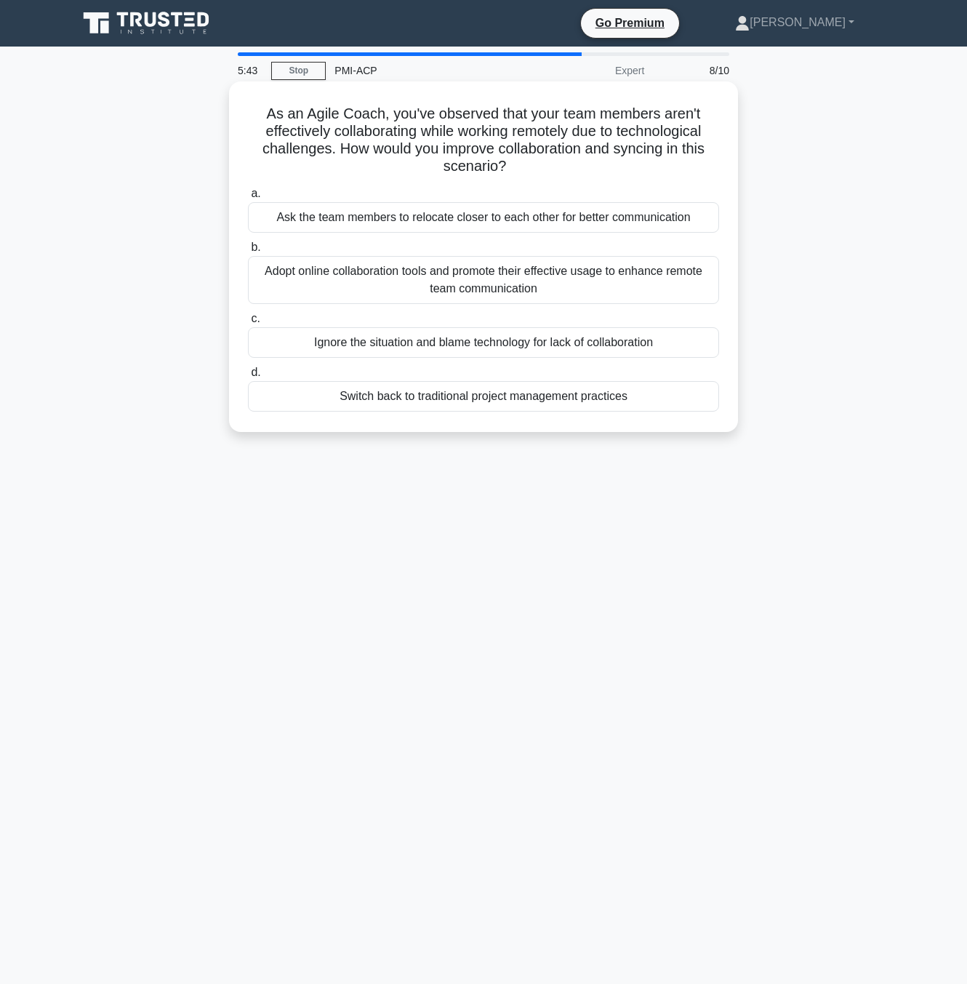
click at [358, 282] on div "Adopt online collaboration tools and promote their effective usage to enhance r…" at bounding box center [483, 280] width 471 height 48
click at [248, 252] on input "b. Adopt online collaboration tools and promote their effective usage to enhanc…" at bounding box center [248, 247] width 0 height 9
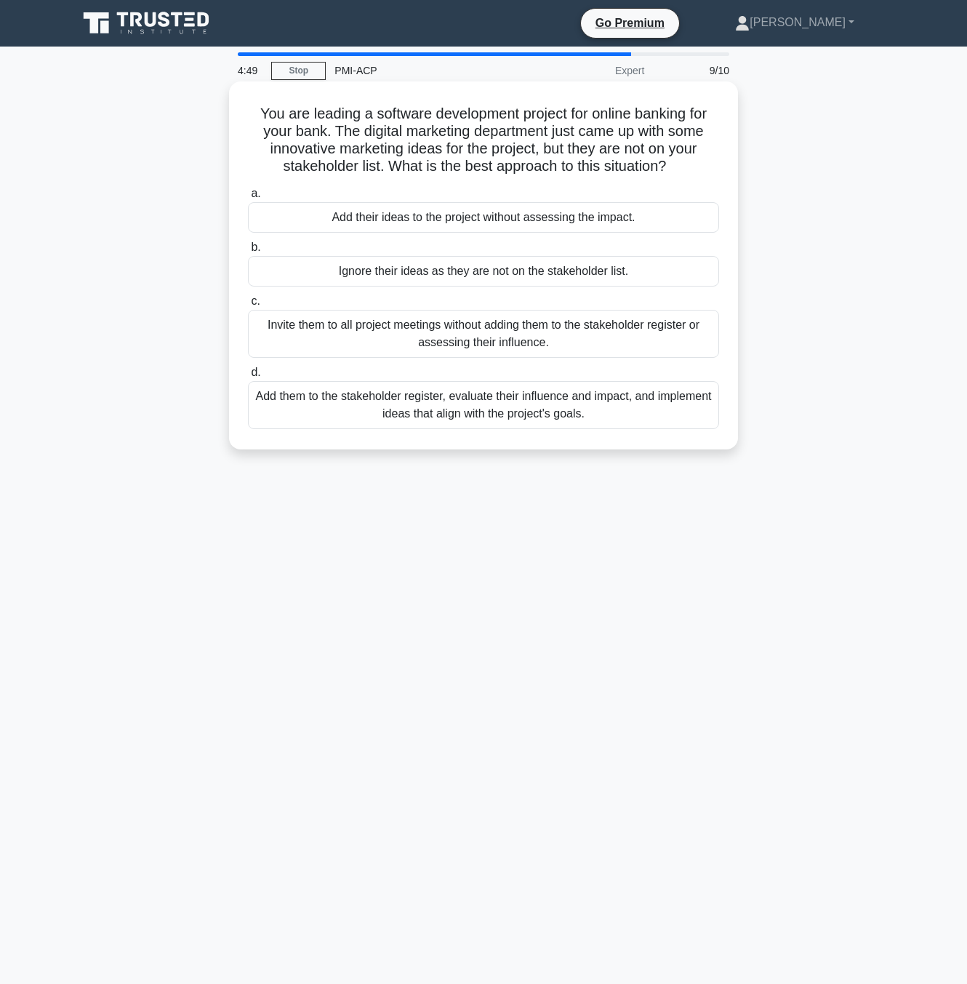
click at [640, 414] on div "Add them to the stakeholder register, evaluate their influence and impact, and …" at bounding box center [483, 405] width 471 height 48
click at [248, 377] on input "d. Add them to the stakeholder register, evaluate their influence and impact, a…" at bounding box center [248, 372] width 0 height 9
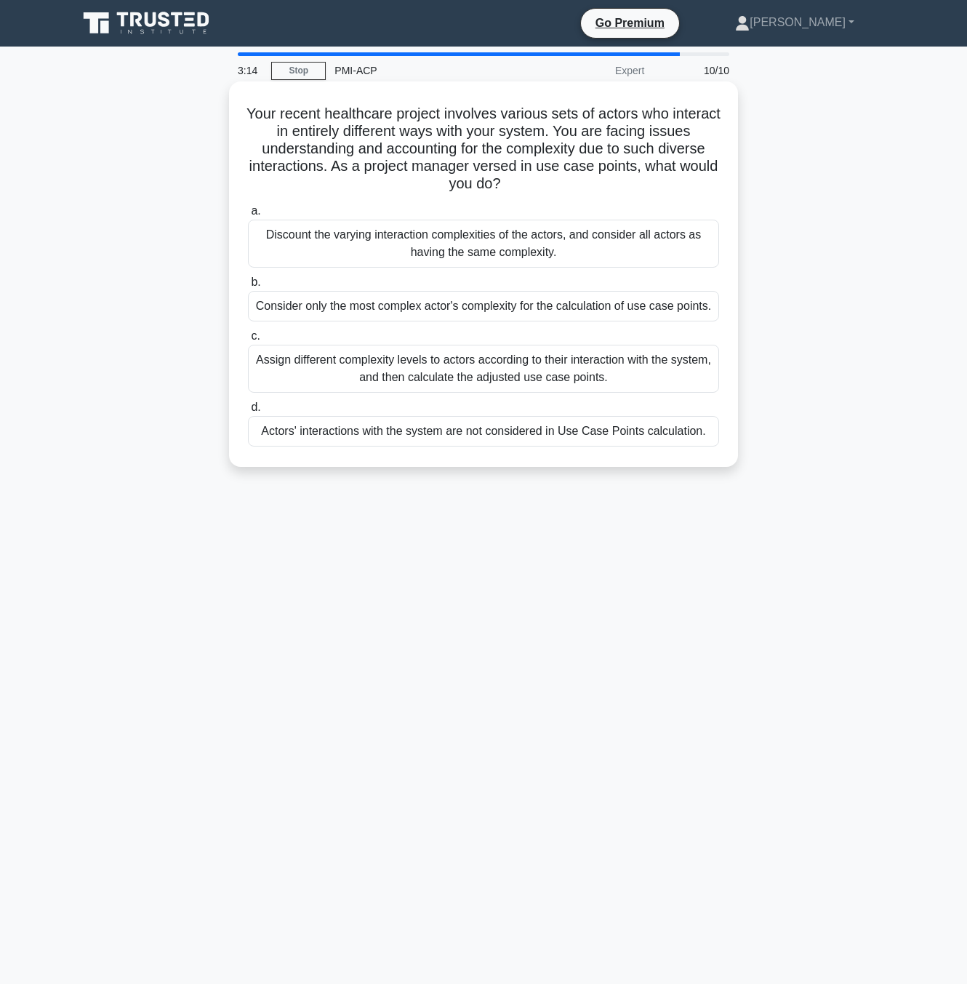
click at [643, 372] on div "Assign different complexity levels to actors according to their interaction wit…" at bounding box center [483, 369] width 471 height 48
click at [248, 341] on input "c. Assign different complexity levels to actors according to their interaction …" at bounding box center [248, 336] width 0 height 9
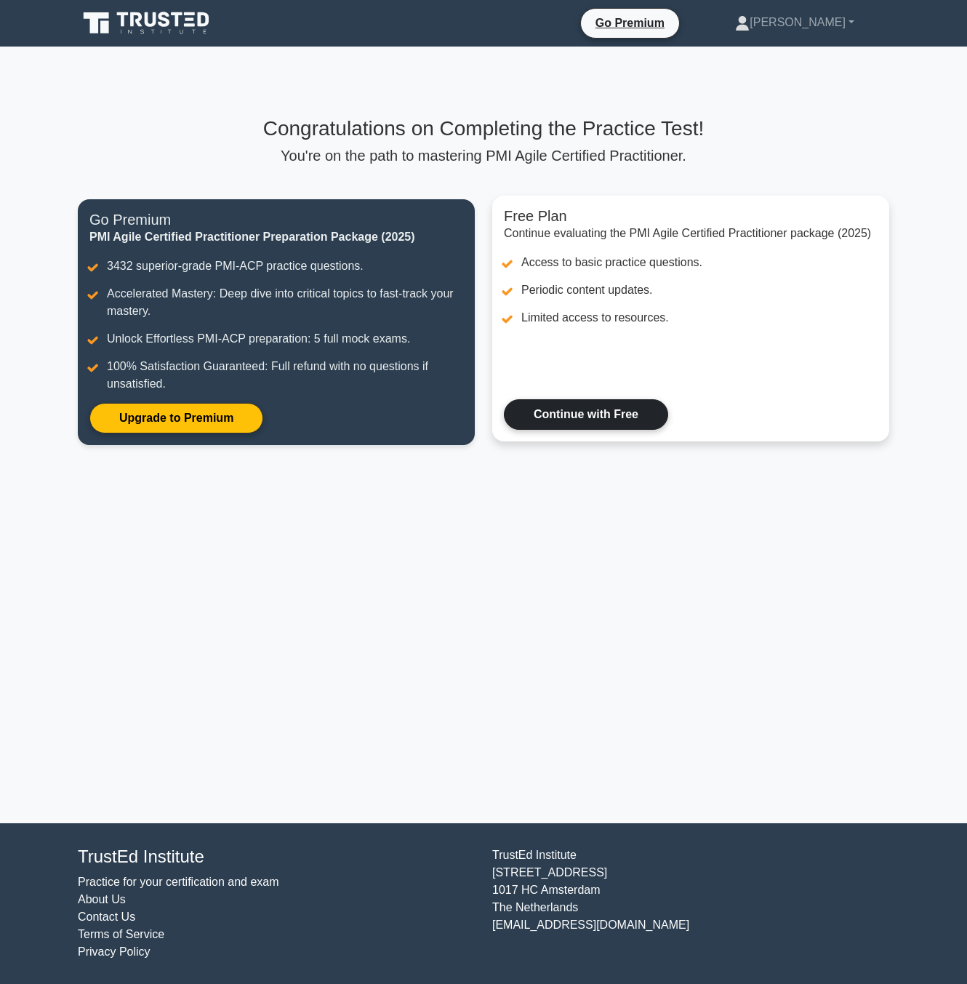
click at [622, 406] on link "Continue with Free" at bounding box center [586, 414] width 164 height 31
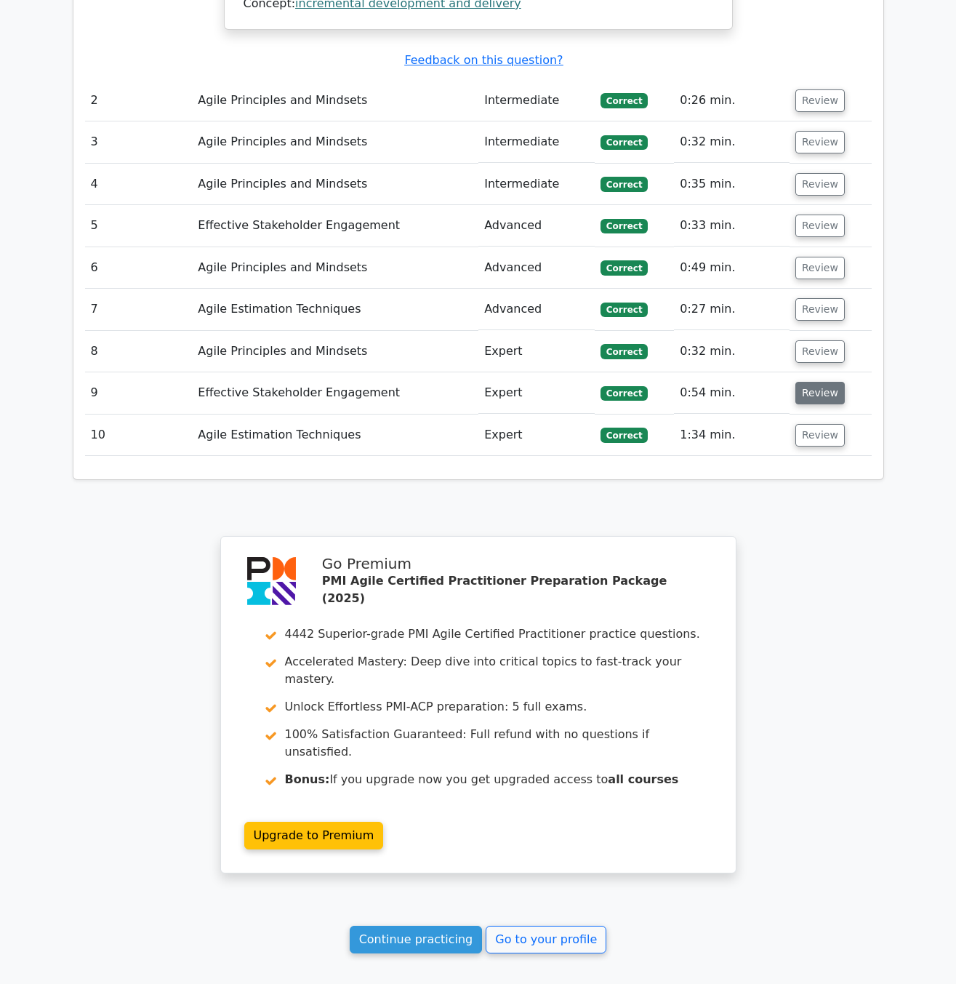
scroll to position [1704, 0]
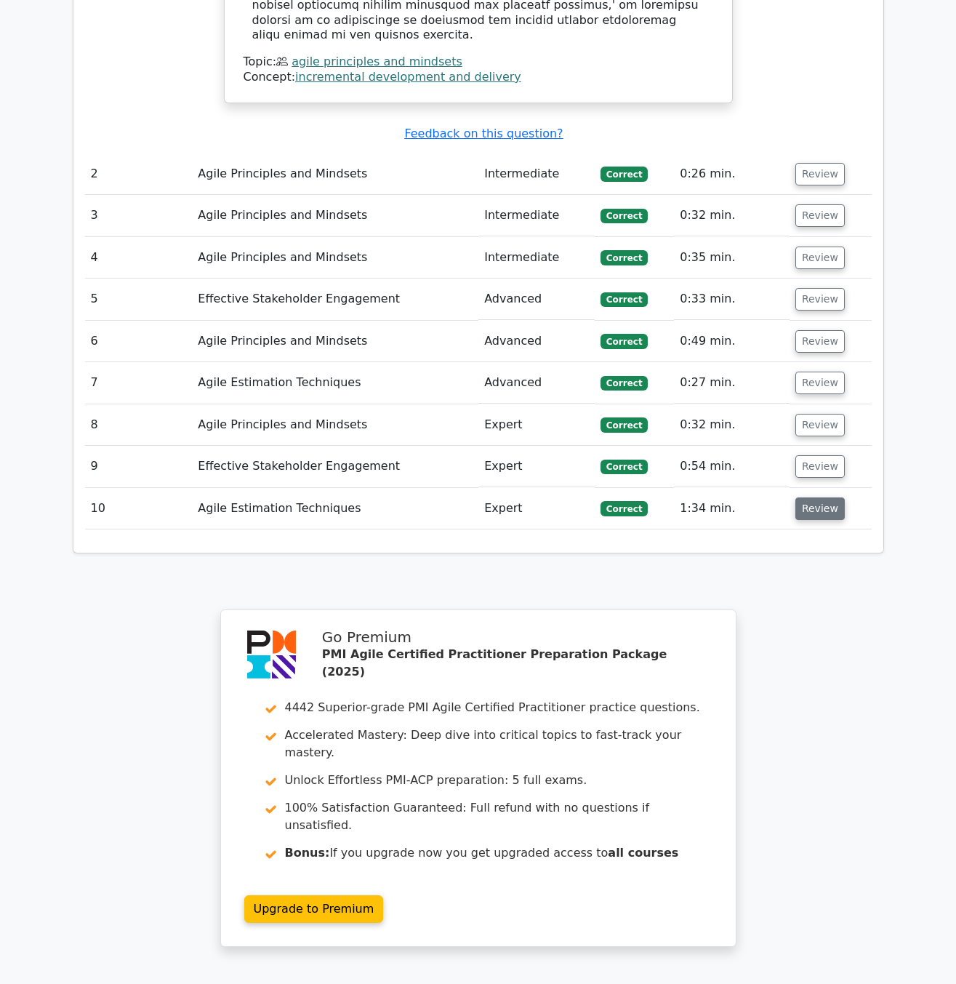
click at [818, 497] on button "Review" at bounding box center [819, 508] width 49 height 23
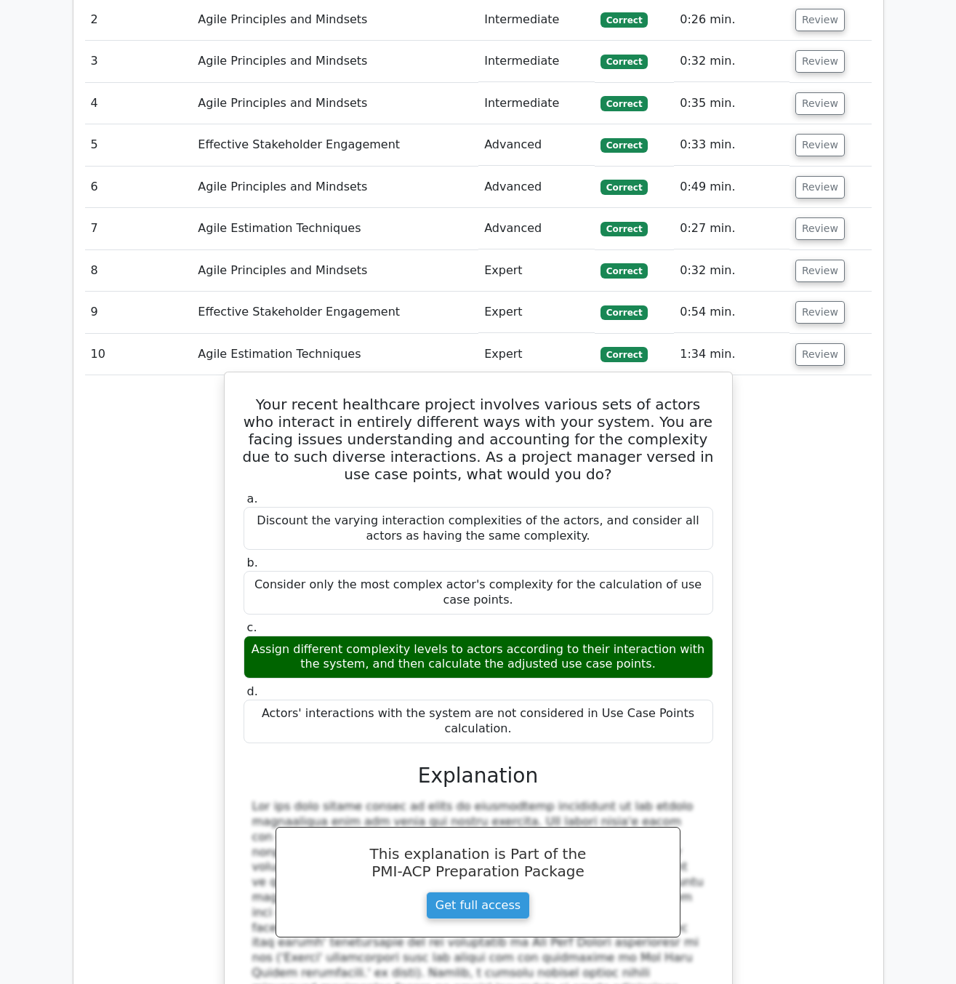
scroll to position [1994, 0]
